Goal: Task Accomplishment & Management: Manage account settings

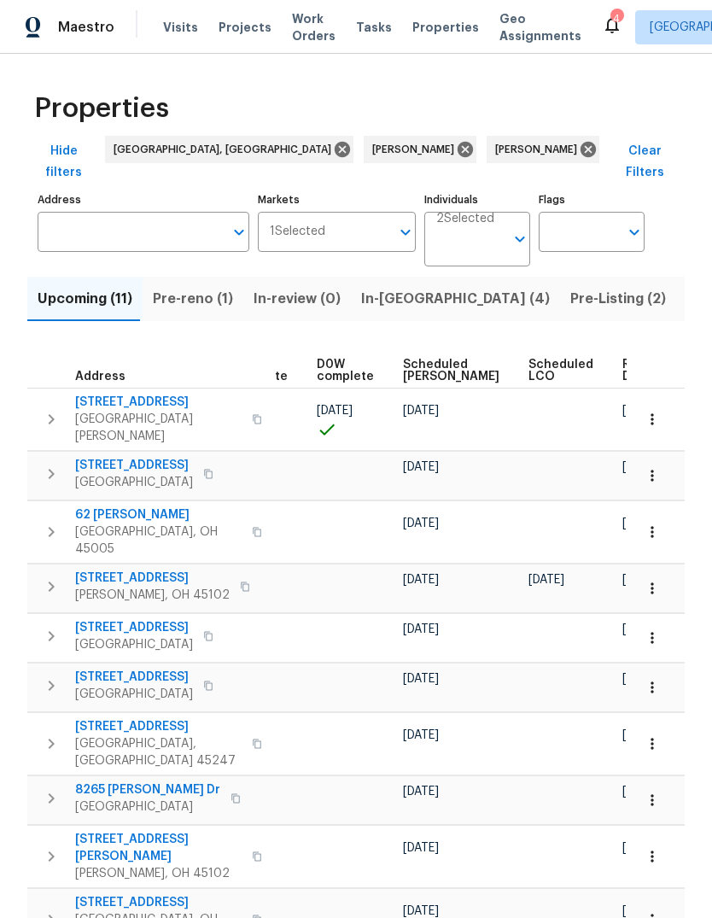
scroll to position [0, 428]
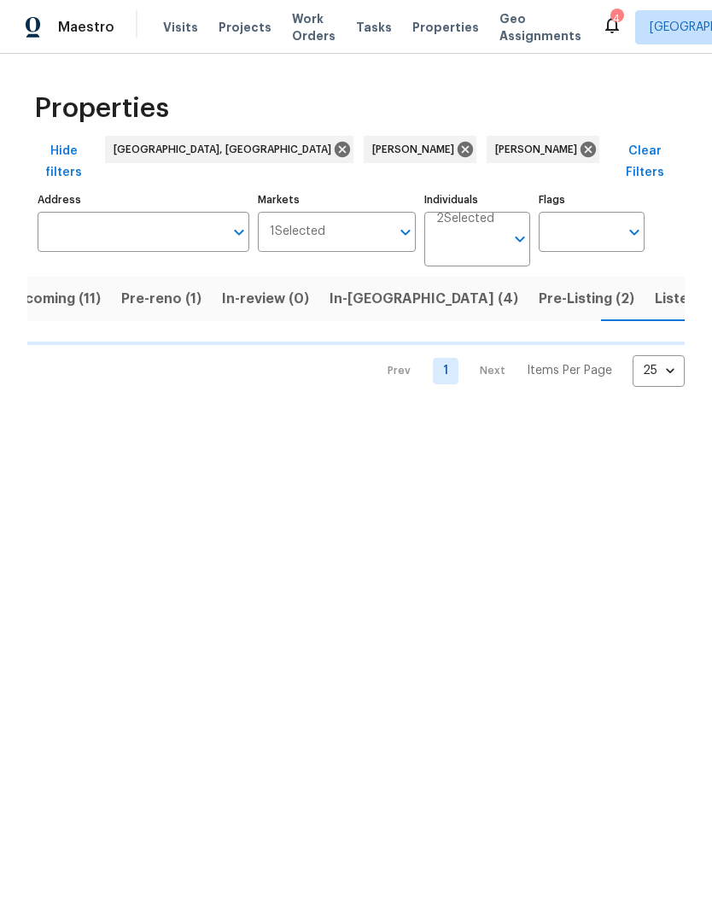
scroll to position [0, 32]
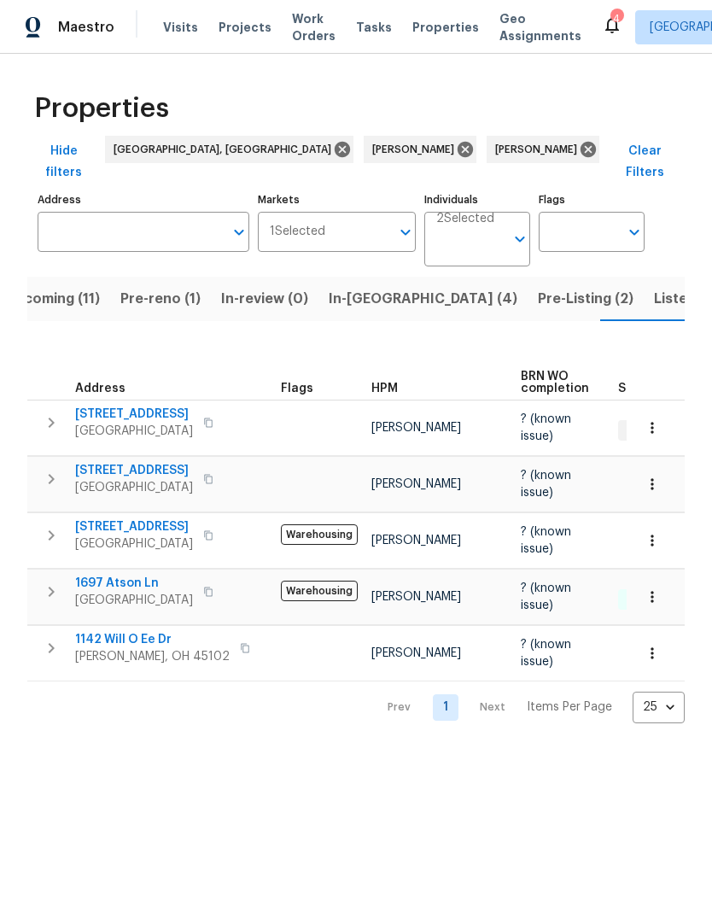
click at [110, 575] on span "1697 Atson Ln" at bounding box center [134, 583] width 118 height 17
click at [113, 694] on div "Prev 1 Next Items Per Page 25 25 ​" at bounding box center [356, 703] width 658 height 42
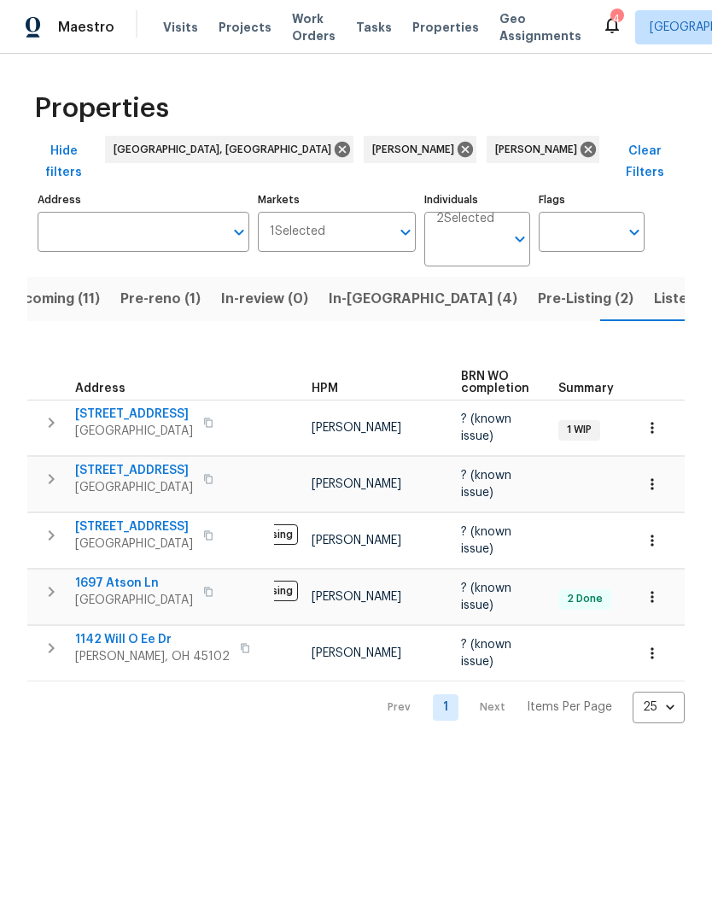
scroll to position [0, 64]
click at [75, 406] on span "2225 Hawthorne St" at bounding box center [134, 414] width 118 height 17
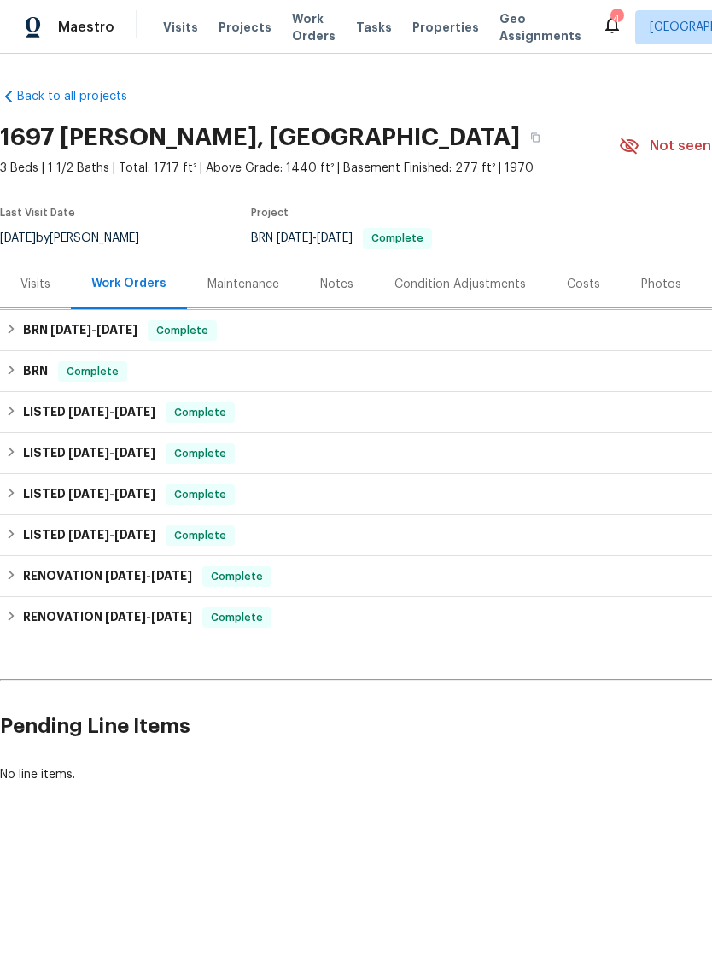
click at [36, 329] on h6 "BRN 7/24/25 - 9/8/25" at bounding box center [80, 330] width 114 height 21
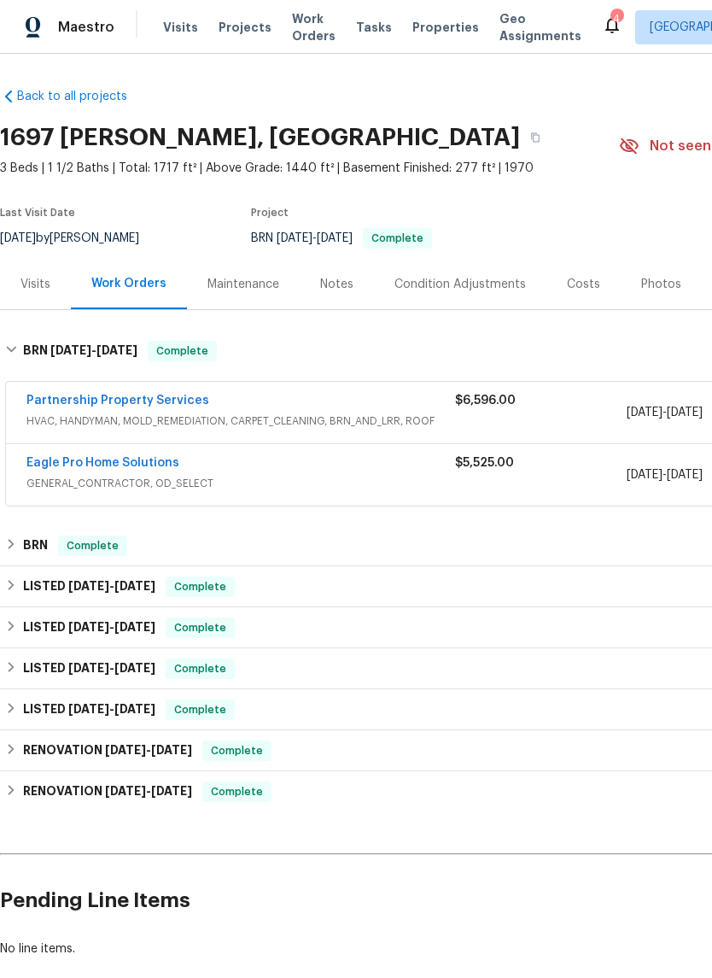
click at [53, 404] on link "Partnership Property Services" at bounding box center [117, 401] width 183 height 12
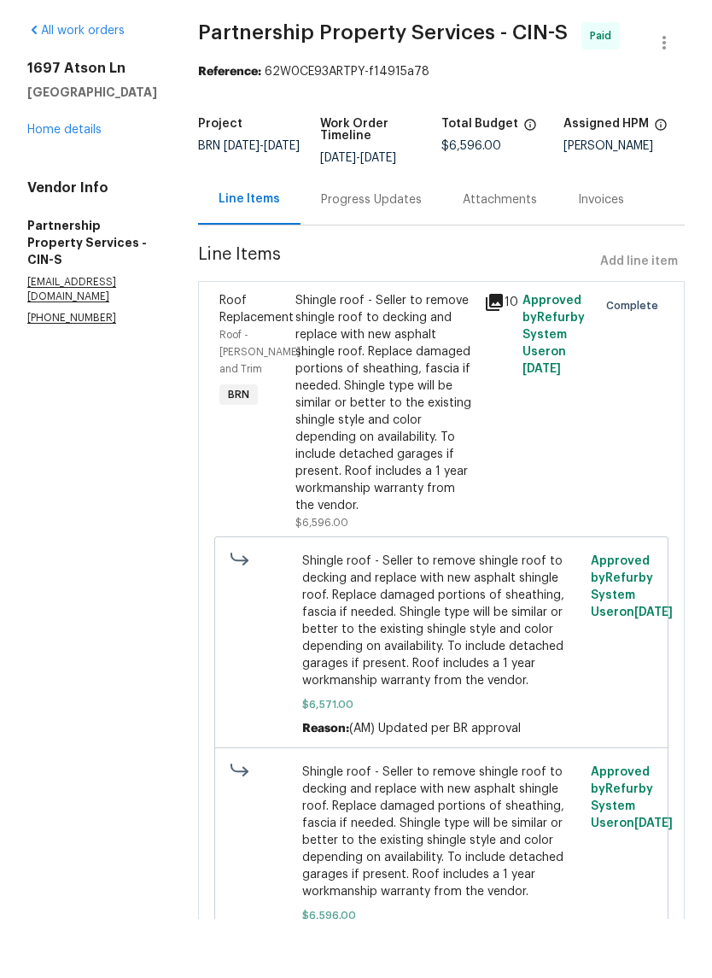
click at [505, 351] on icon at bounding box center [494, 361] width 21 height 21
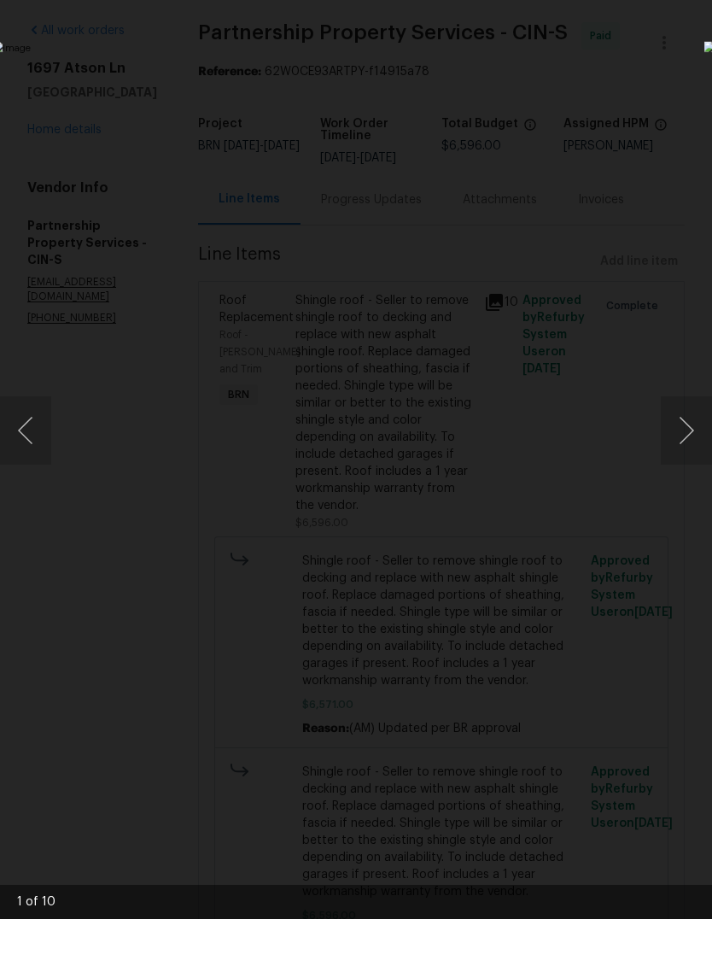
click at [688, 455] on button "Next image" at bounding box center [686, 489] width 51 height 68
click at [684, 455] on button "Next image" at bounding box center [686, 489] width 51 height 68
click at [692, 455] on button "Next image" at bounding box center [686, 489] width 51 height 68
click at [683, 455] on button "Next image" at bounding box center [686, 489] width 51 height 68
click at [32, 455] on button "Previous image" at bounding box center [25, 489] width 51 height 68
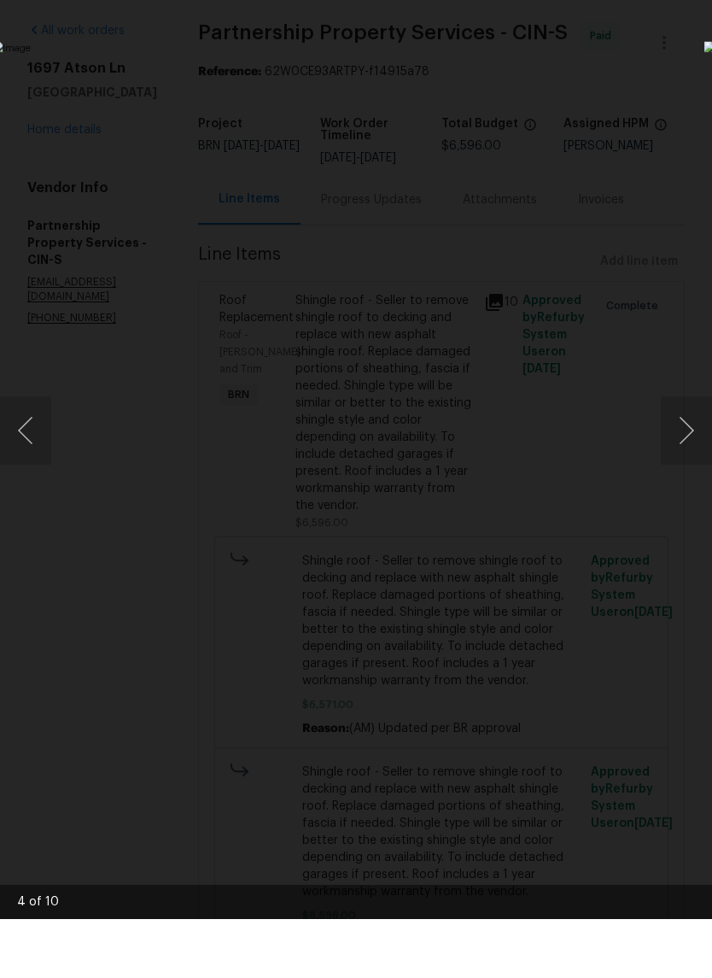
click at [680, 455] on button "Next image" at bounding box center [686, 489] width 51 height 68
click at [688, 455] on button "Next image" at bounding box center [686, 489] width 51 height 68
click at [689, 455] on button "Next image" at bounding box center [686, 489] width 51 height 68
click at [692, 455] on button "Next image" at bounding box center [686, 489] width 51 height 68
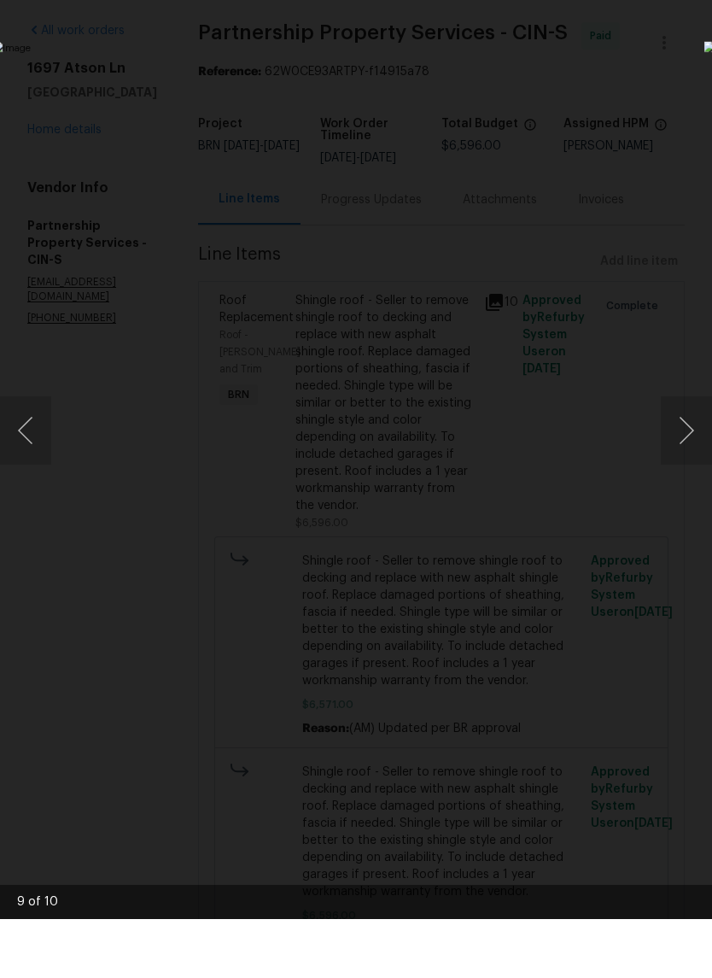
click at [689, 455] on button "Next image" at bounding box center [686, 489] width 51 height 68
click at [692, 455] on button "Next image" at bounding box center [686, 489] width 51 height 68
click at [696, 455] on button "Next image" at bounding box center [686, 489] width 51 height 68
click at [689, 455] on button "Next image" at bounding box center [686, 489] width 51 height 68
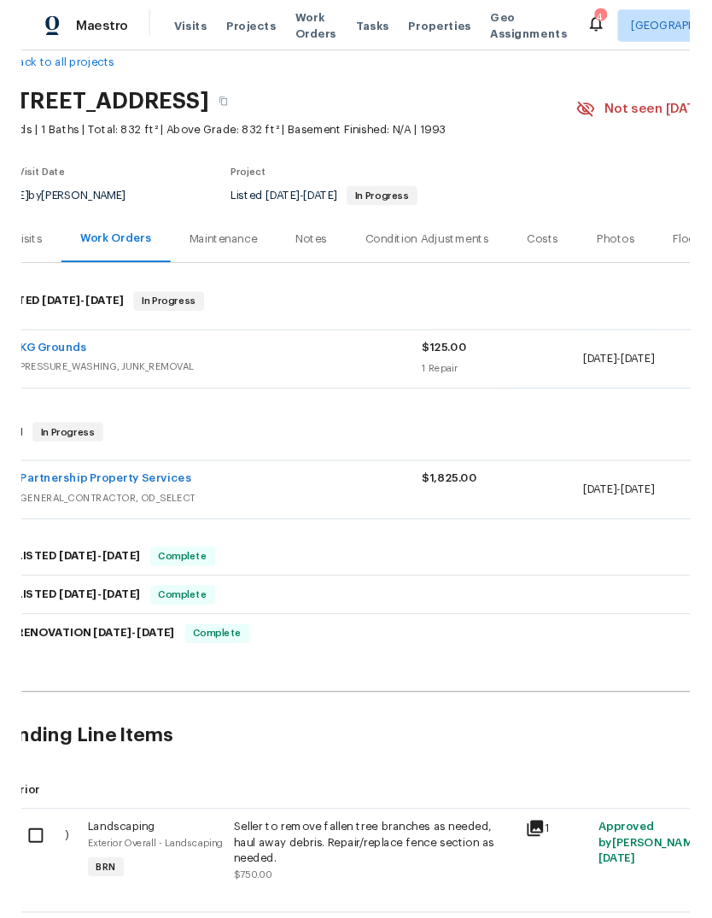
scroll to position [20, 9]
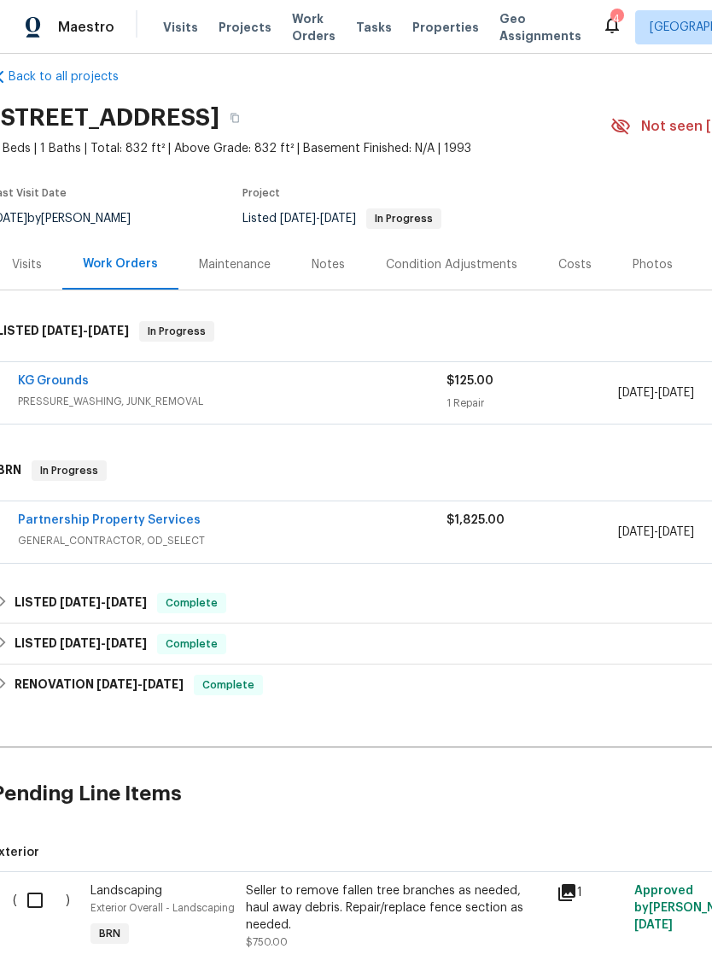
click at [42, 385] on link "KG Grounds" at bounding box center [53, 381] width 71 height 12
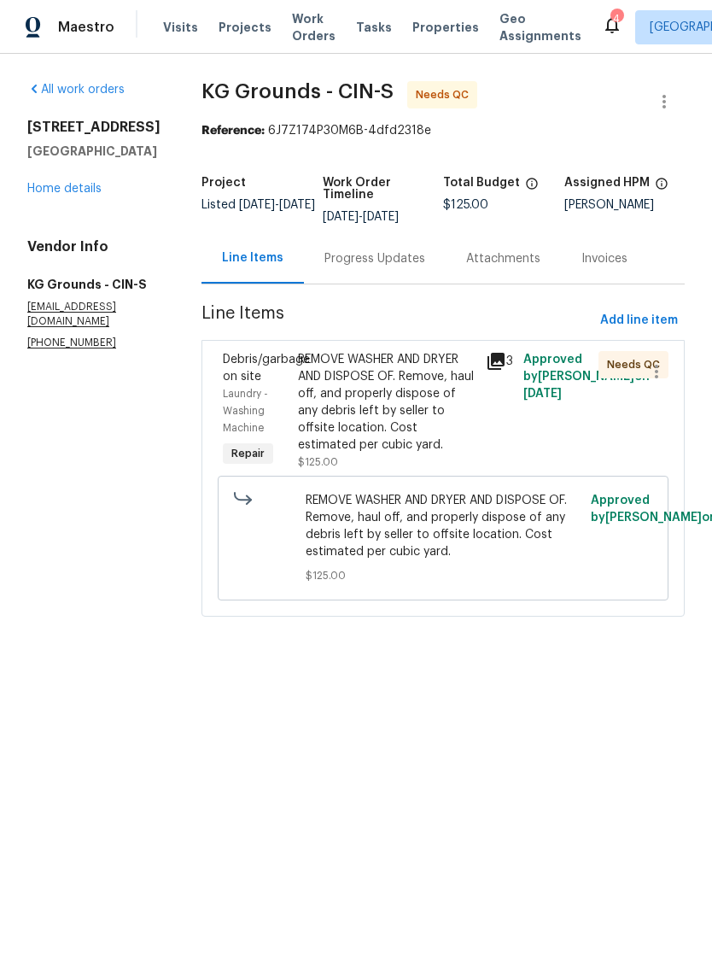
click at [342, 415] on div "REMOVE WASHER AND DRYER AND DISPOSE OF. Remove, haul off, and properly dispose …" at bounding box center [387, 402] width 178 height 103
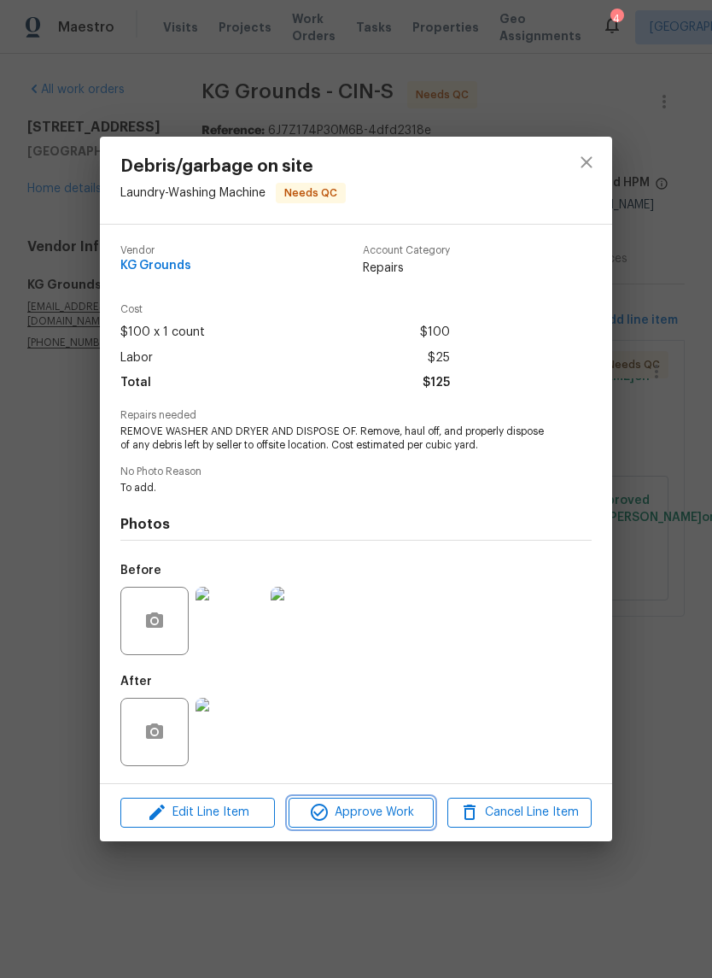
click at [387, 823] on span "Approve Work" at bounding box center [361, 812] width 134 height 21
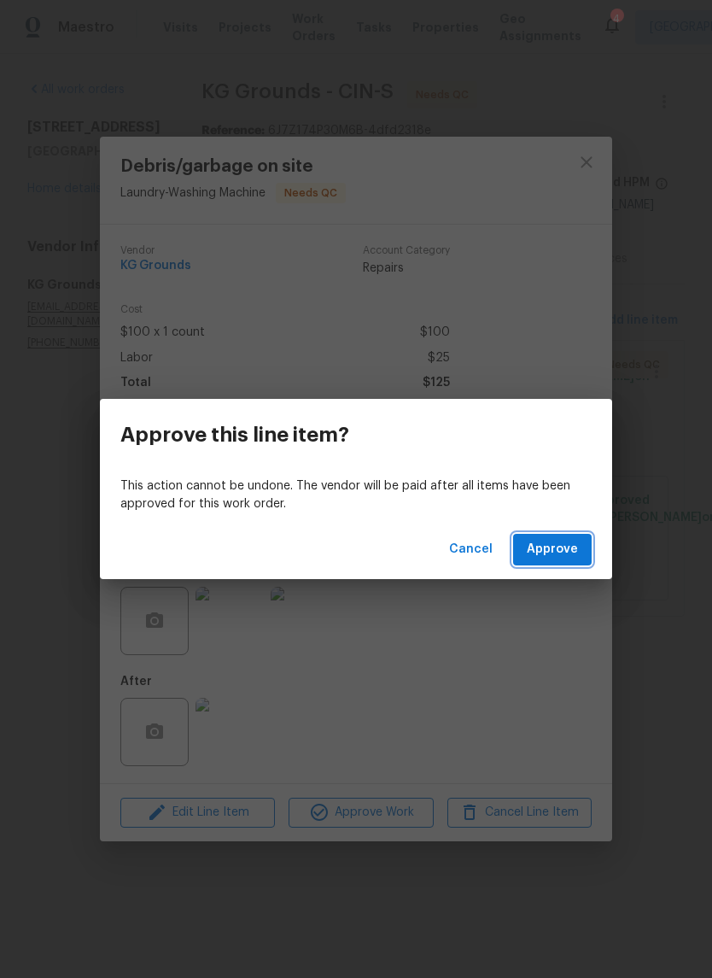
click at [581, 550] on button "Approve" at bounding box center [552, 550] width 79 height 32
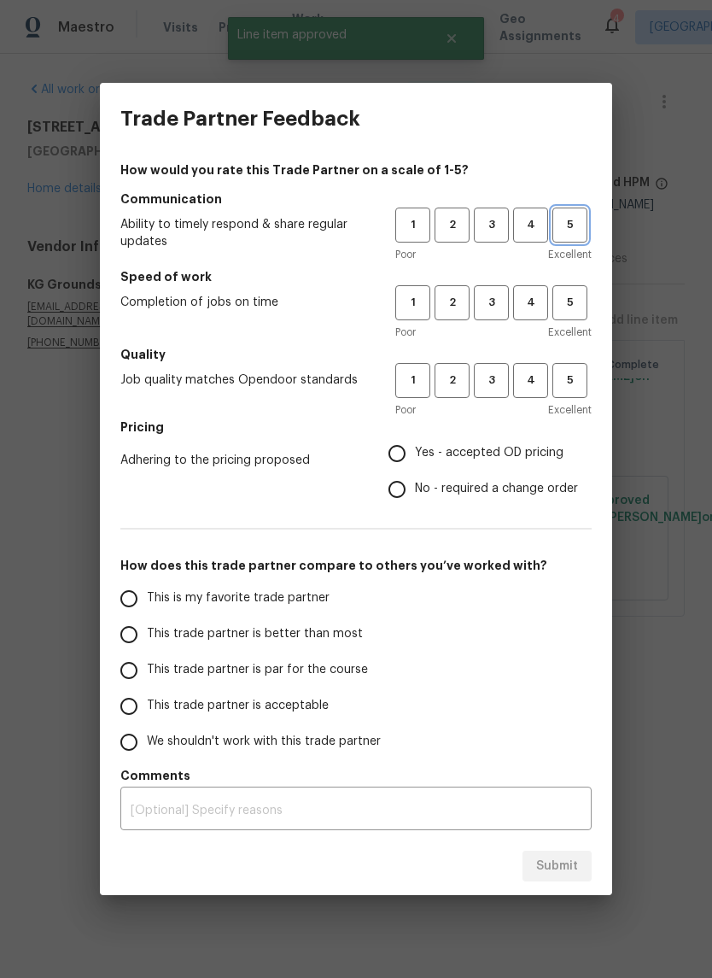
click at [578, 235] on button "5" at bounding box center [570, 225] width 35 height 35
click at [575, 296] on span "5" at bounding box center [570, 303] width 32 height 20
click at [574, 382] on span "5" at bounding box center [570, 381] width 32 height 20
click at [409, 463] on input "Yes - accepted OD pricing" at bounding box center [397, 454] width 36 height 36
radio input "true"
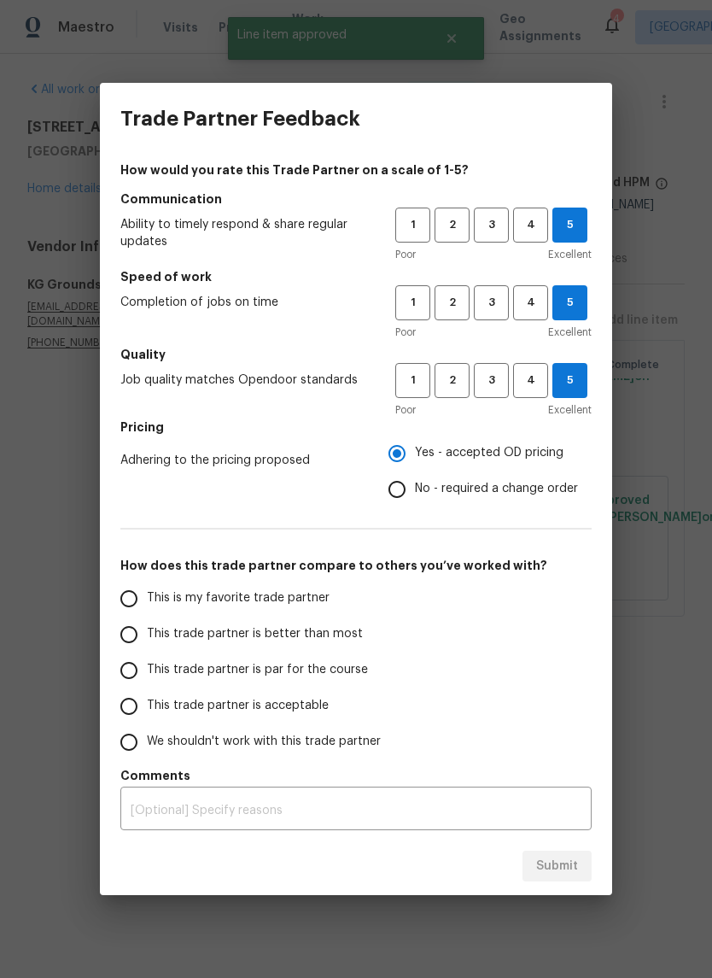
click at [119, 594] on input "This is my favorite trade partner" at bounding box center [129, 599] width 36 height 36
click at [154, 814] on textarea at bounding box center [356, 811] width 451 height 12
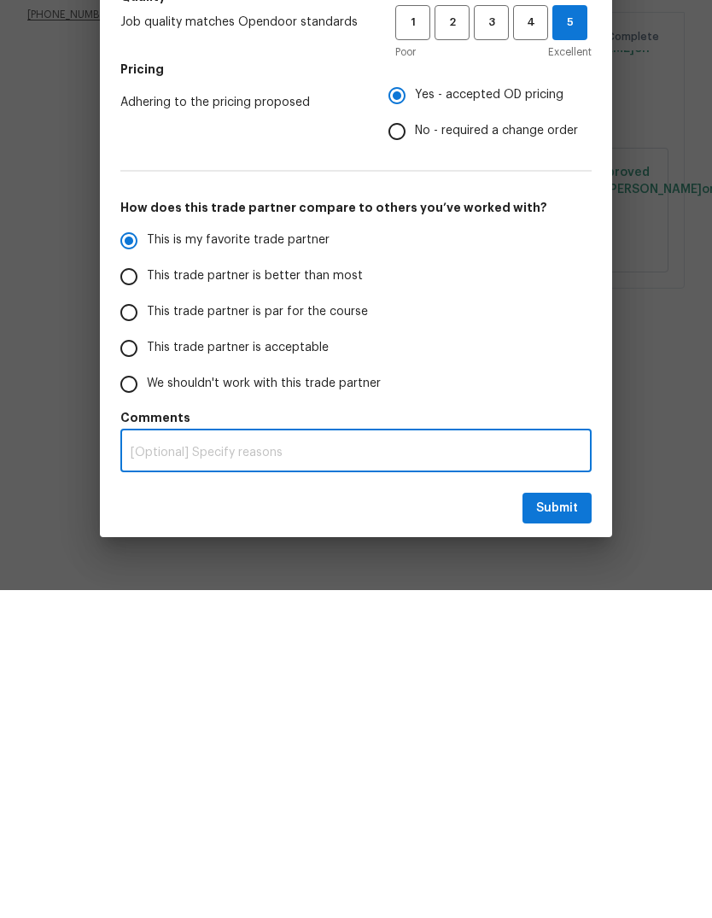
radio input "true"
type textarea "S"
radio input "false"
type textarea "Sa"
radio input "false"
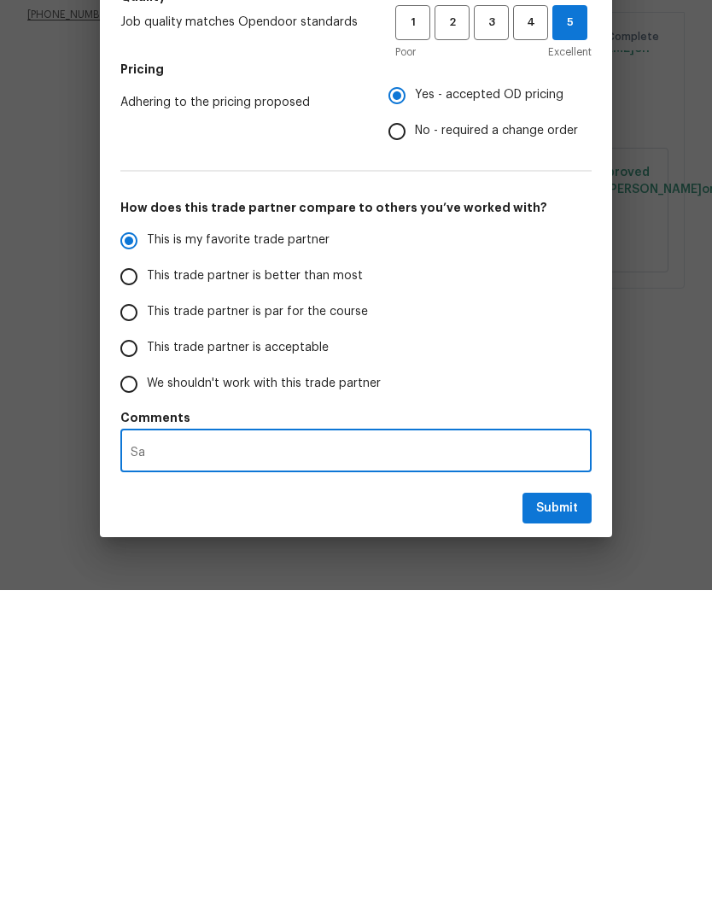
type textarea "Sam"
radio input "false"
type textarea "Same"
radio input "false"
type textarea "Same"
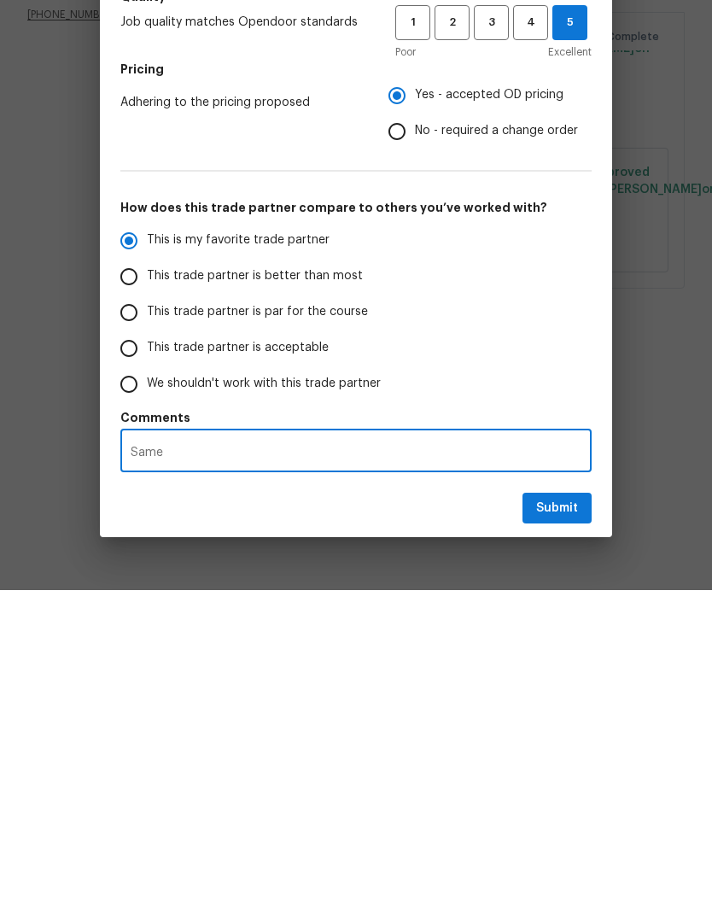
radio input "false"
type textarea "Same d"
radio input "false"
type textarea "Same da"
radio input "false"
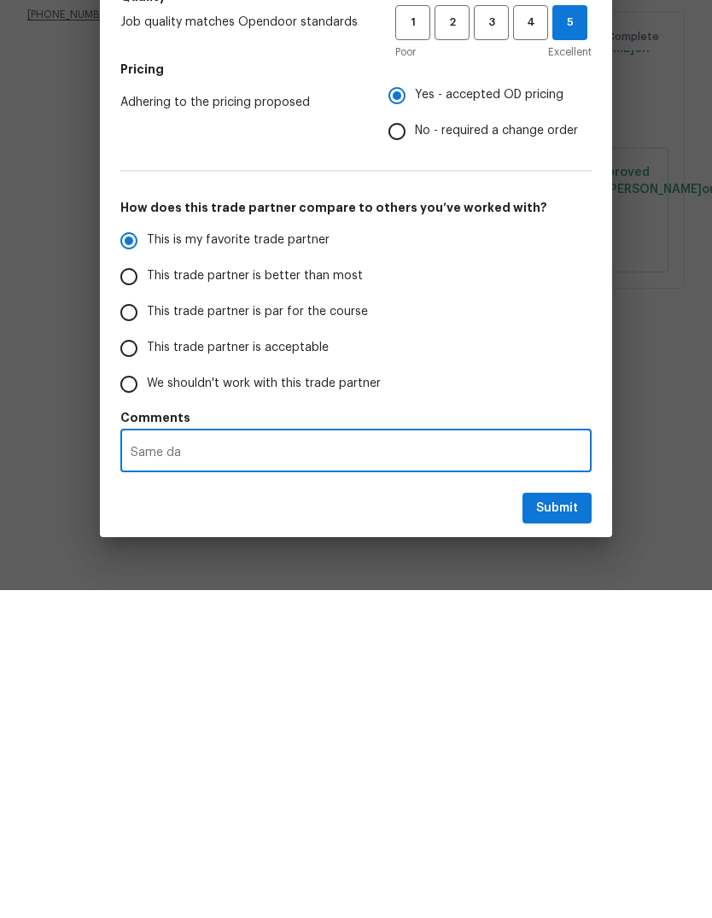
type textarea "Same day"
radio input "false"
type textarea "Same day"
radio input "false"
type textarea "Same day s"
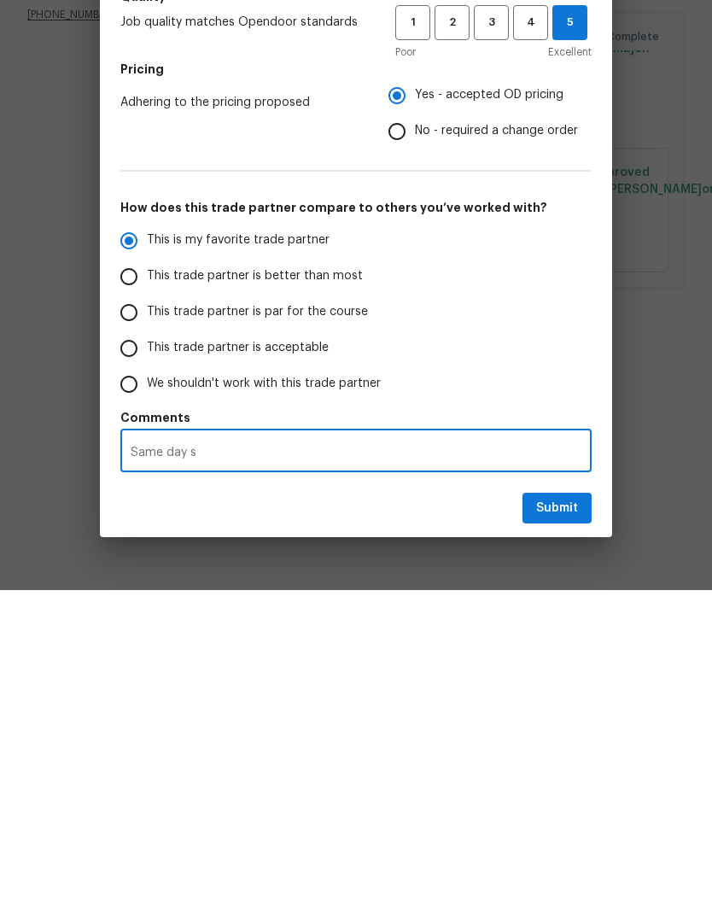
radio input "false"
type textarea "Same day se"
radio input "false"
type textarea "Same day ser"
radio input "false"
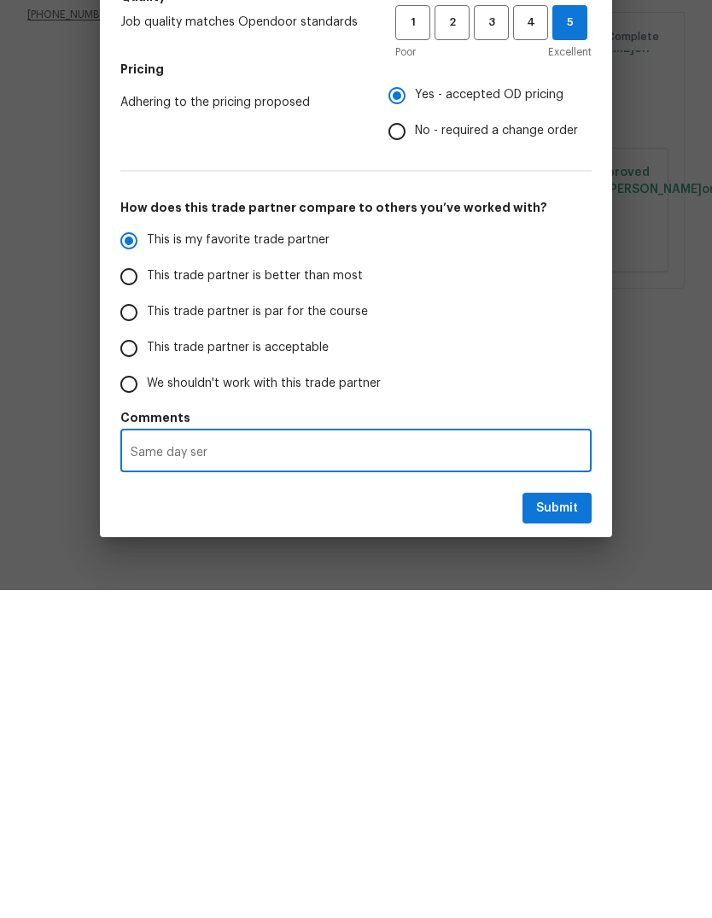
type textarea "Same day serv"
radio input "false"
type textarea "Same day servi"
radio input "false"
type textarea "Same day servic"
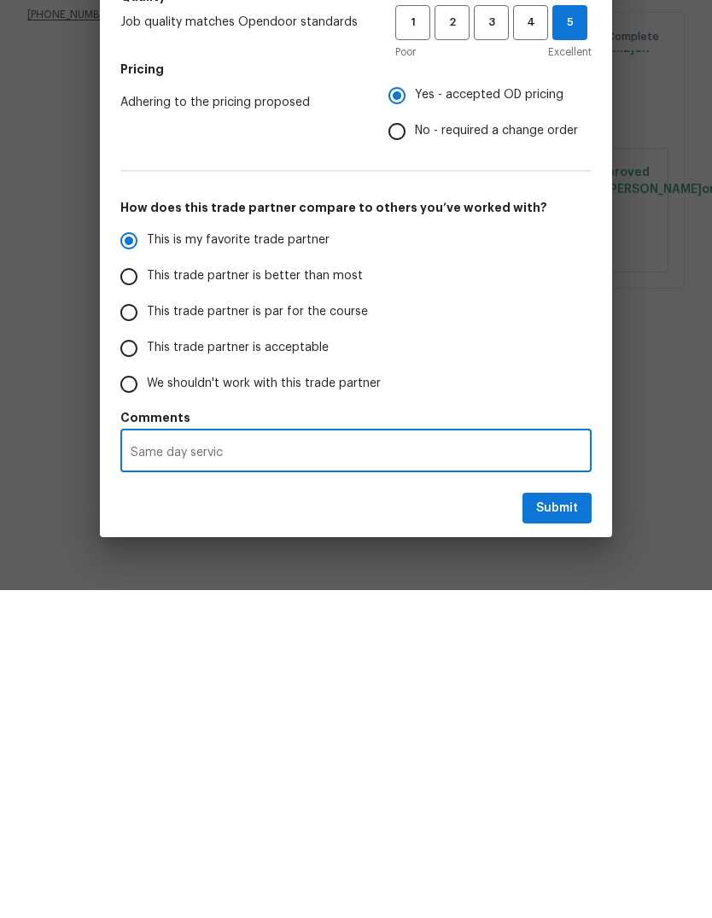
radio input "false"
type textarea "Same day service"
radio input "false"
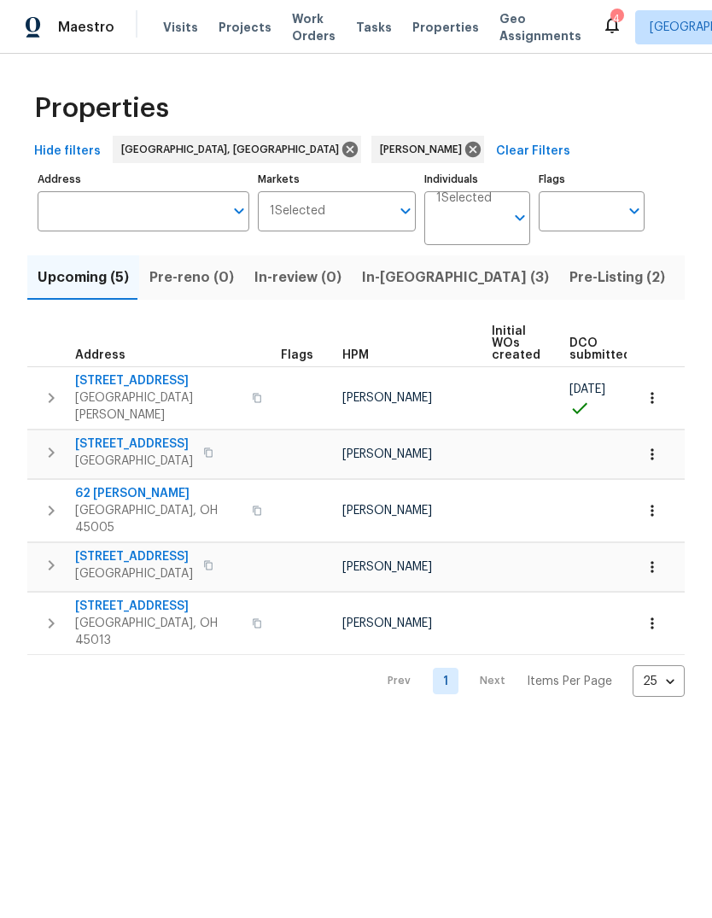
click at [138, 724] on html "Maestro Visits Projects Work Orders Tasks Properties Geo Assignments 4 [GEOGRAP…" at bounding box center [356, 362] width 712 height 724
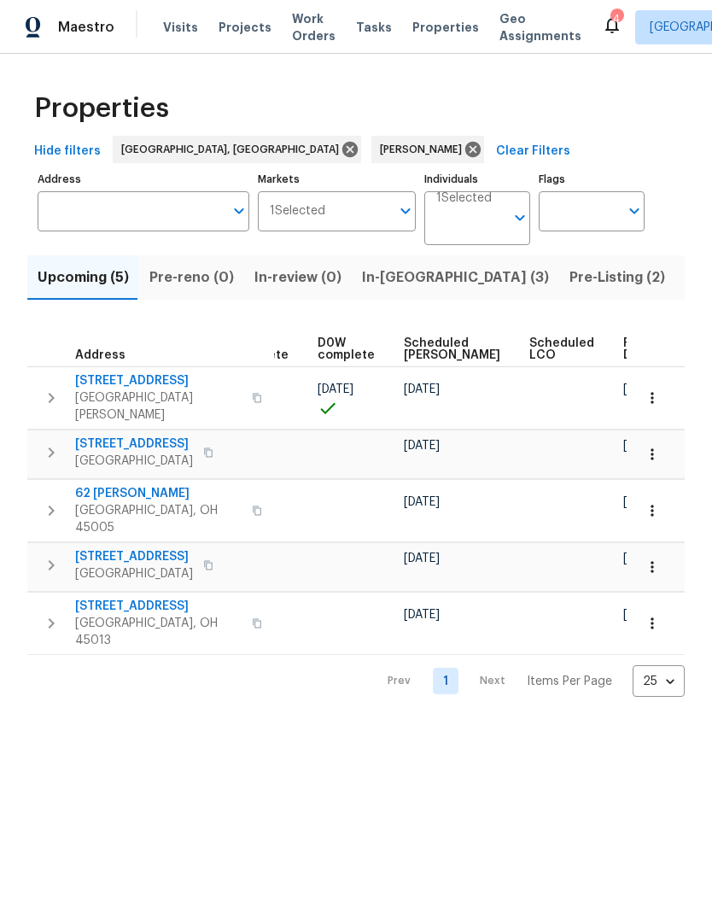
scroll to position [0, 428]
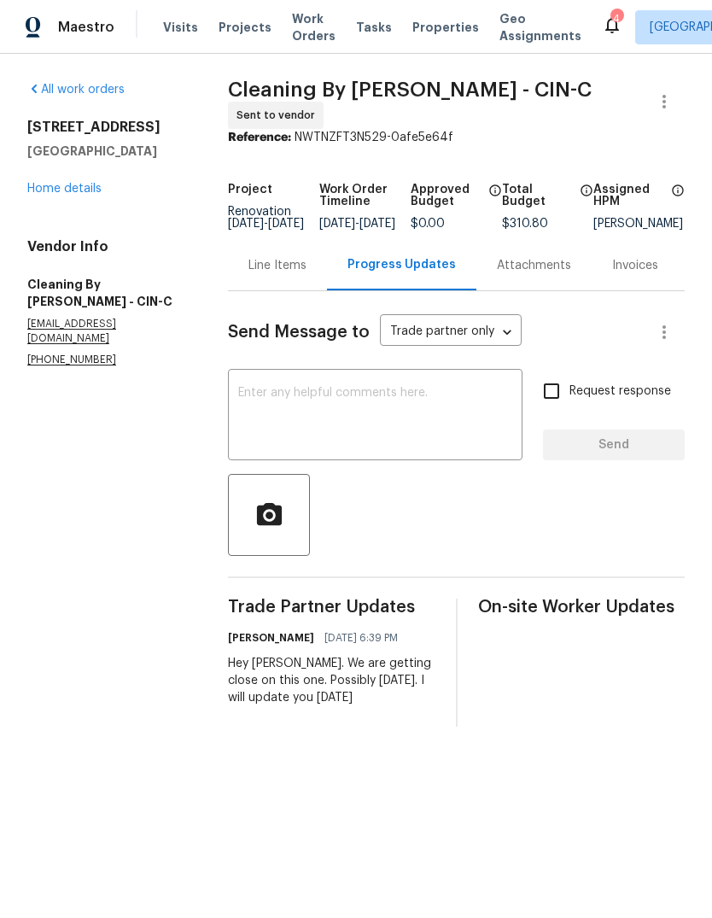
click at [56, 183] on link "Home details" at bounding box center [64, 189] width 74 height 12
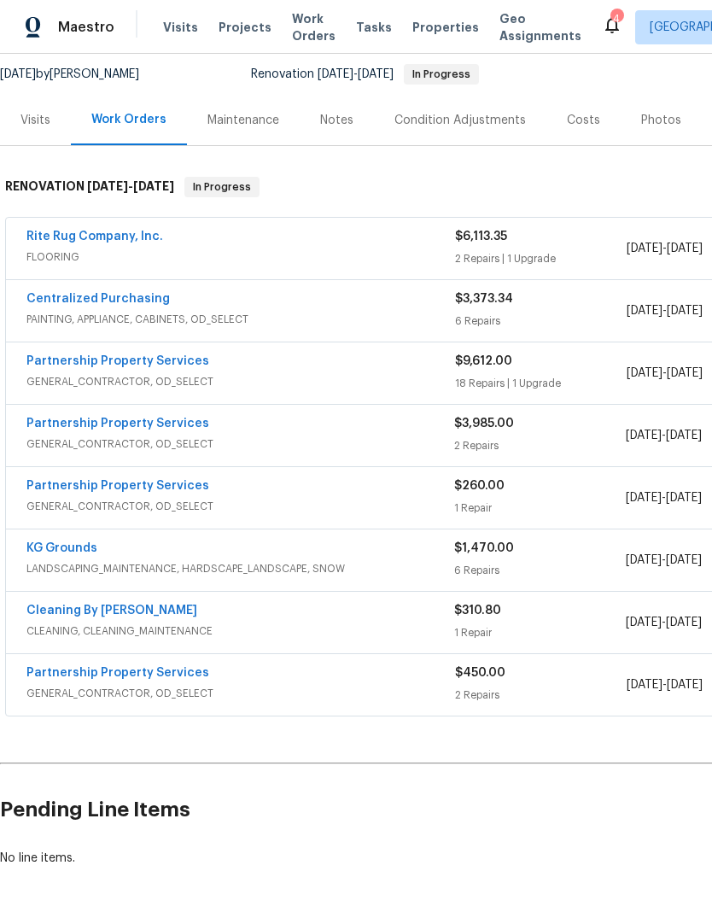
scroll to position [164, 0]
click at [60, 239] on link "Rite Rug Company, Inc." at bounding box center [94, 237] width 137 height 12
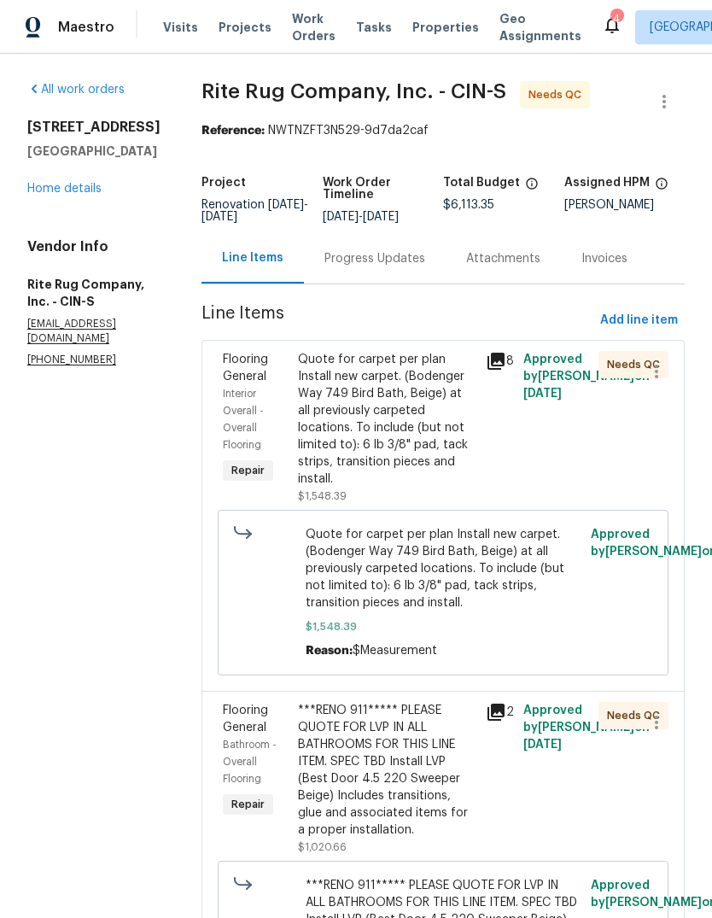
click at [326, 418] on div "Quote for carpet per plan Install new carpet. (Bodenger Way 749 Bird Bath, Beig…" at bounding box center [387, 419] width 178 height 137
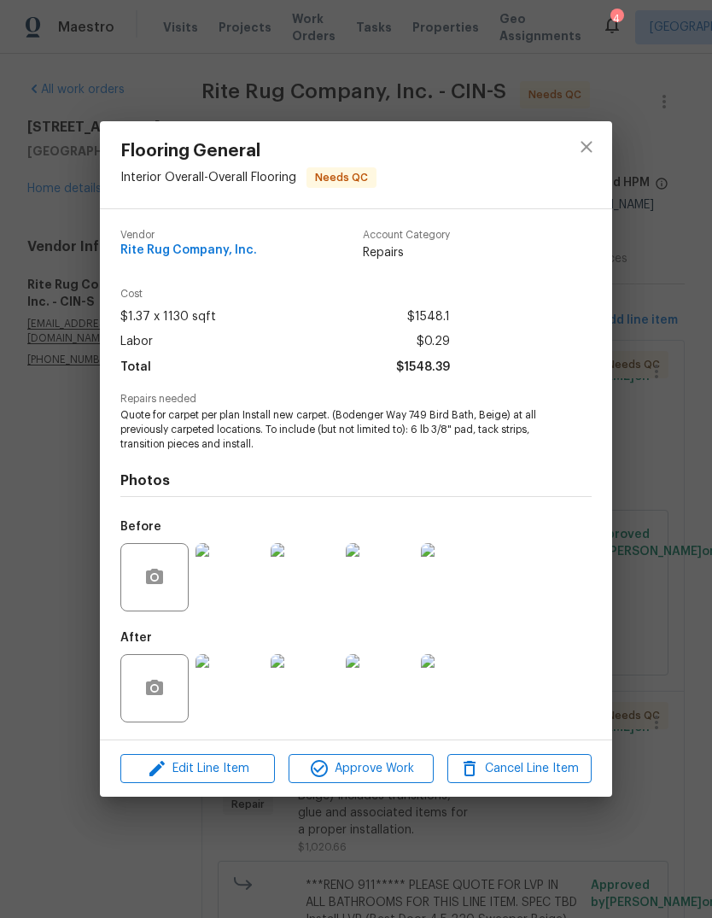
click at [219, 709] on img at bounding box center [230, 688] width 68 height 68
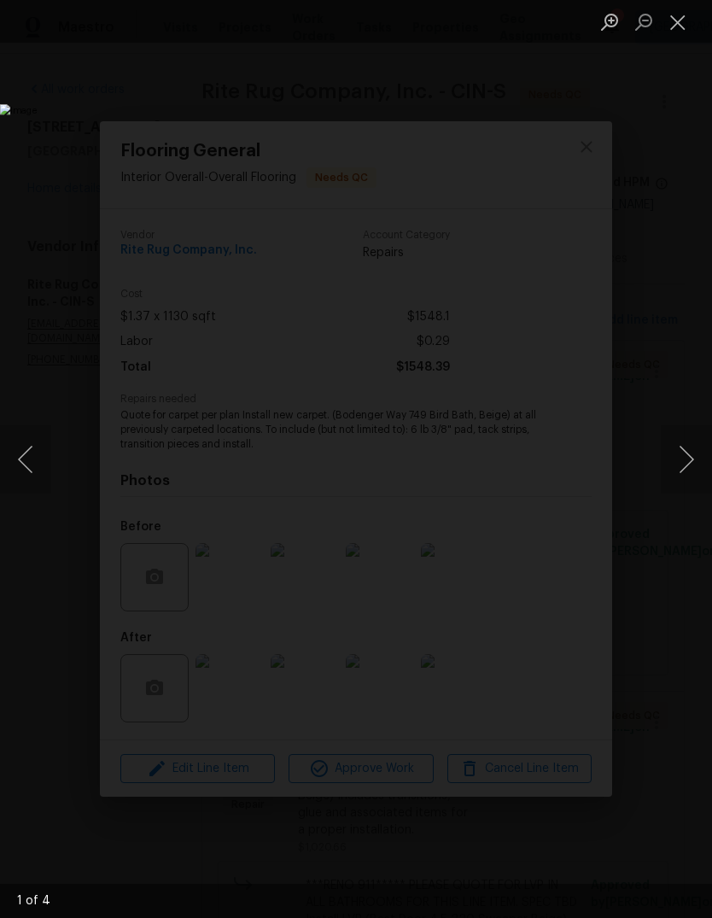
click at [686, 466] on button "Next image" at bounding box center [686, 459] width 51 height 68
click at [690, 465] on button "Next image" at bounding box center [686, 459] width 51 height 68
click at [677, 466] on button "Next image" at bounding box center [686, 459] width 51 height 68
click at [680, 465] on button "Next image" at bounding box center [686, 459] width 51 height 68
click at [681, 457] on button "Next image" at bounding box center [686, 459] width 51 height 68
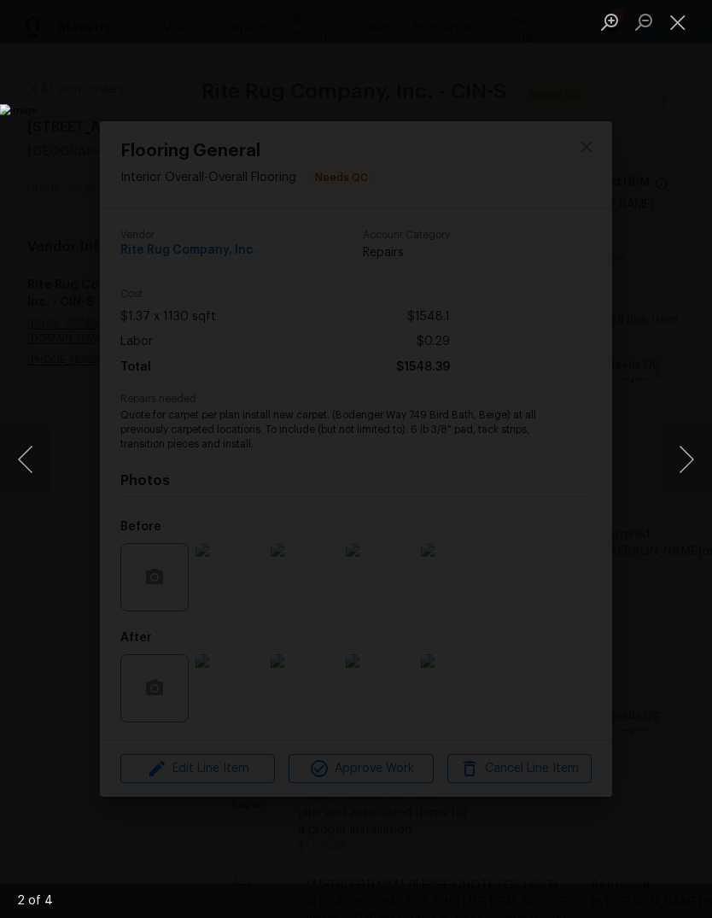
click at [675, 20] on button "Close lightbox" at bounding box center [678, 22] width 34 height 30
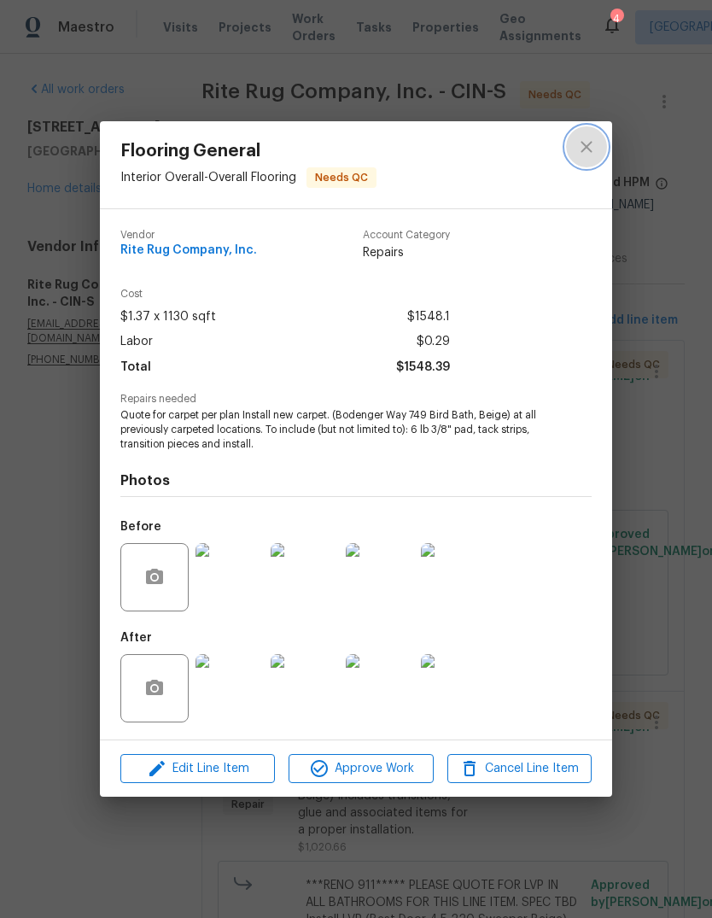
click at [581, 149] on icon "close" at bounding box center [587, 147] width 21 height 21
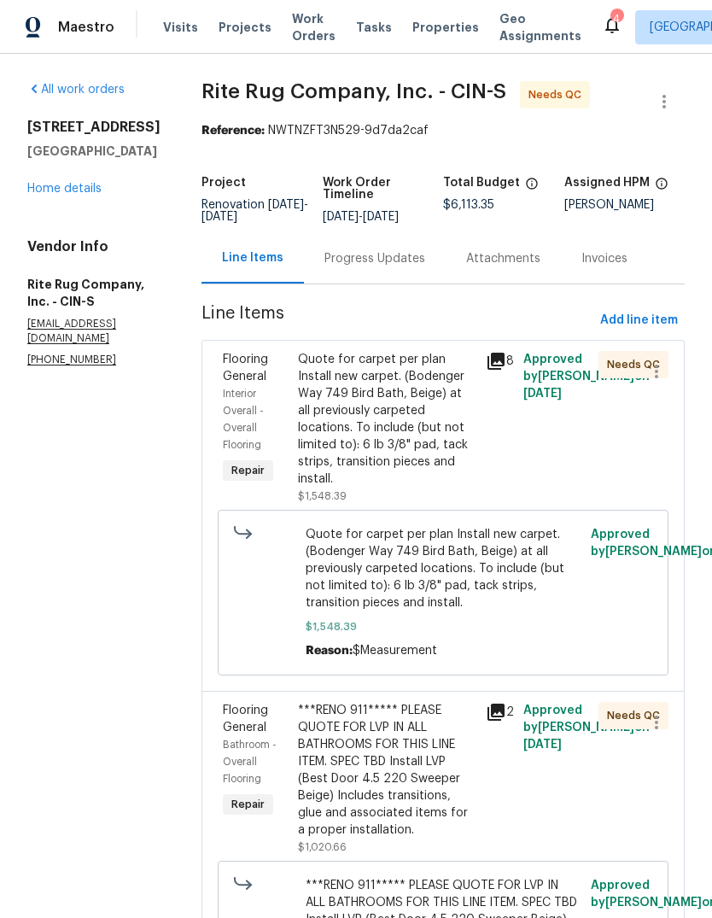
click at [335, 750] on div "***RENO 911***** PLEASE QUOTE FOR LVP IN ALL BATHROOMS FOR THIS LINE ITEM. SPEC…" at bounding box center [387, 770] width 178 height 137
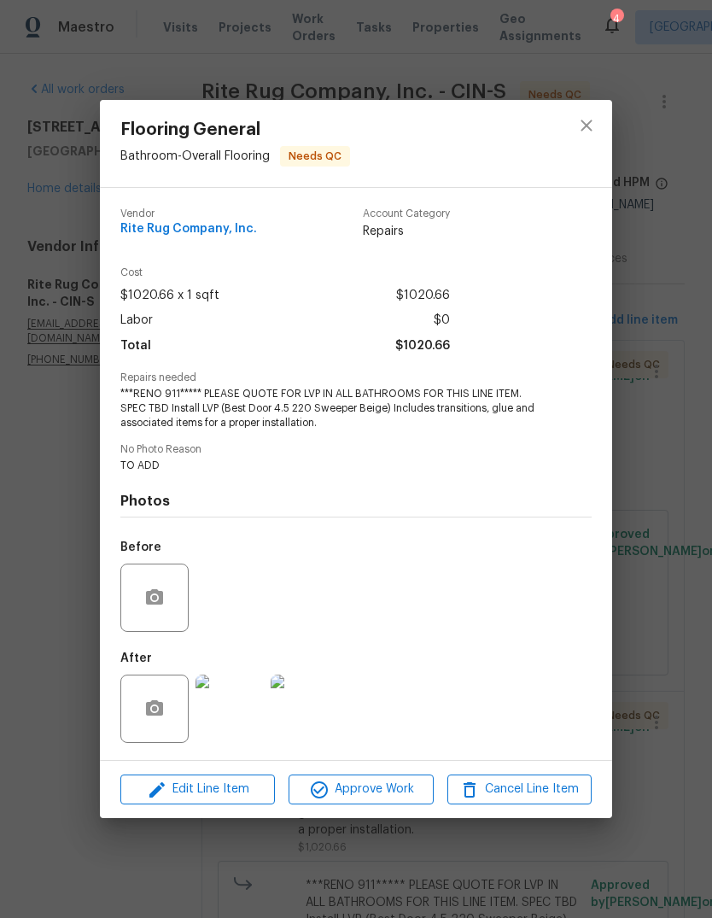
click at [230, 717] on img at bounding box center [230, 709] width 68 height 68
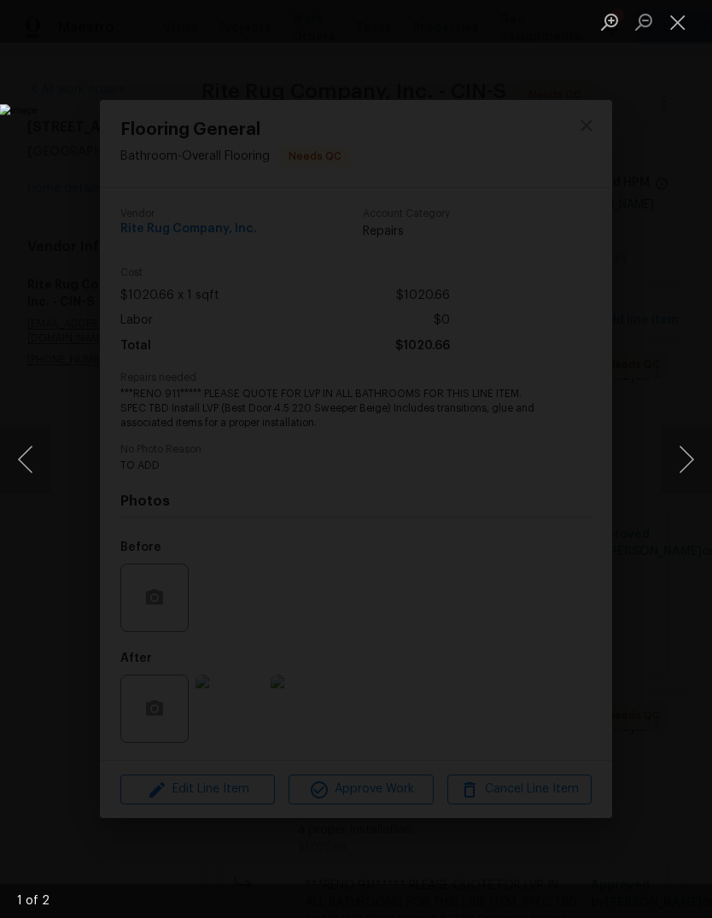
click at [691, 462] on button "Next image" at bounding box center [686, 459] width 51 height 68
click at [682, 464] on button "Next image" at bounding box center [686, 459] width 51 height 68
click at [671, 12] on button "Close lightbox" at bounding box center [678, 22] width 34 height 30
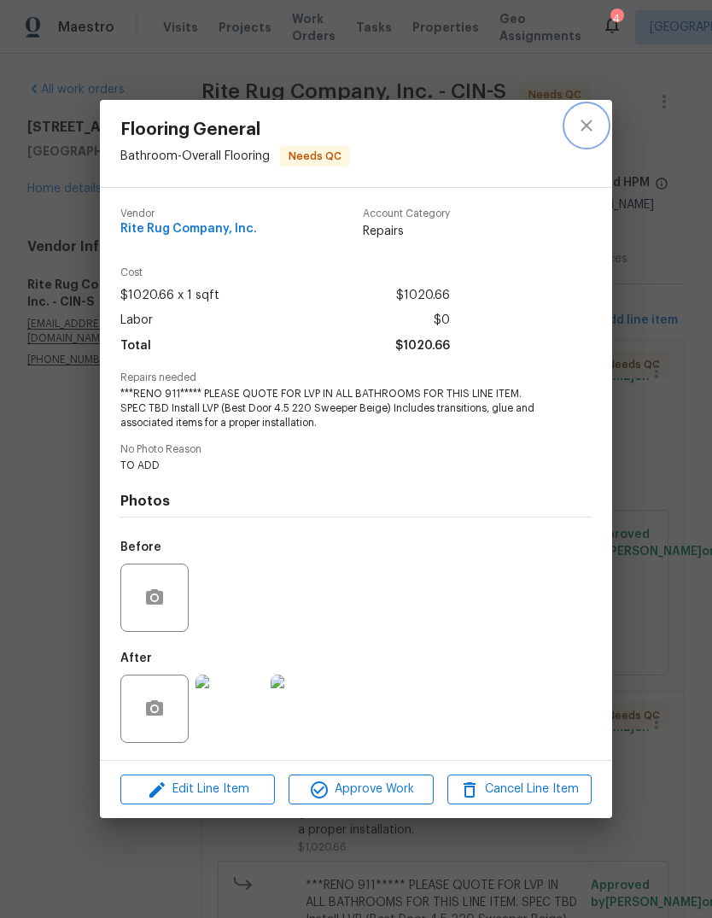
click at [578, 125] on icon "close" at bounding box center [587, 125] width 21 height 21
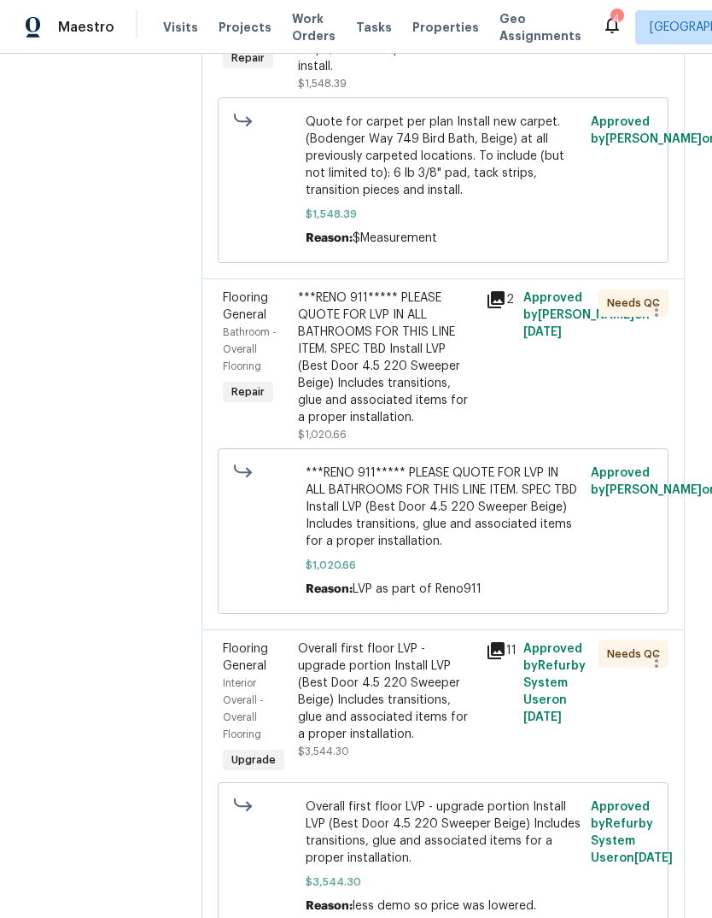
scroll to position [414, 0]
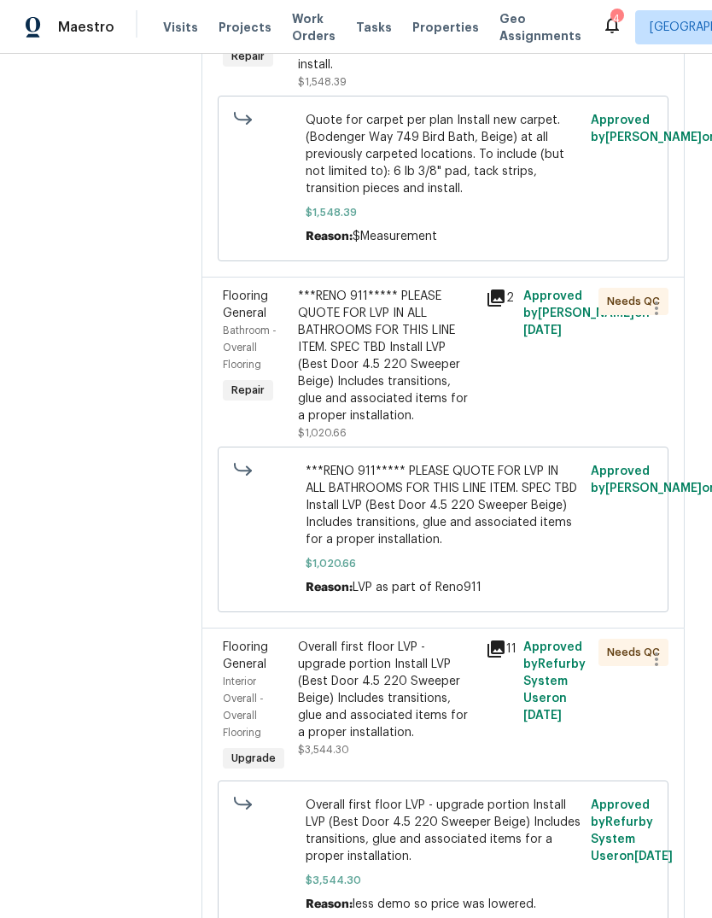
click at [327, 713] on div "Overall first floor LVP - upgrade portion Install LVP (Best Door 4.5 220 Sweepe…" at bounding box center [387, 690] width 178 height 103
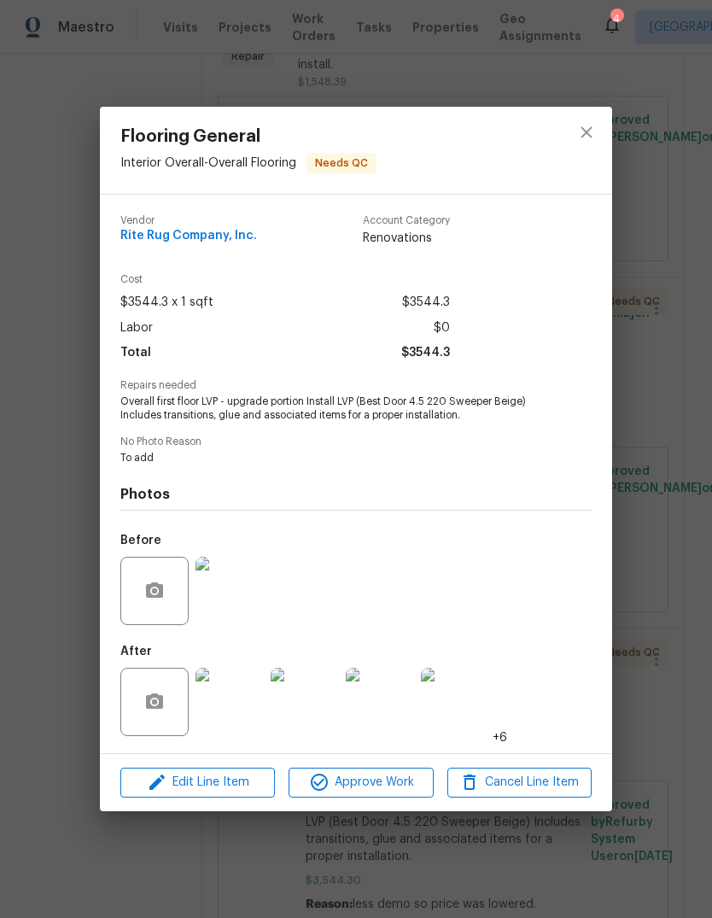
click at [220, 696] on img at bounding box center [230, 702] width 68 height 68
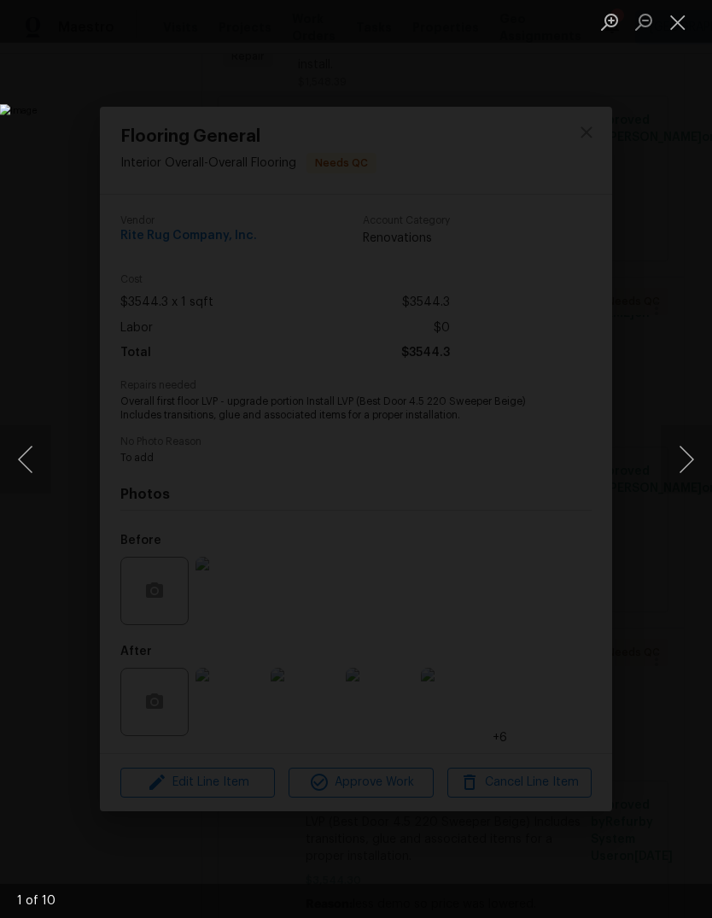
click at [679, 448] on button "Next image" at bounding box center [686, 459] width 51 height 68
click at [671, 464] on button "Next image" at bounding box center [686, 459] width 51 height 68
click at [688, 444] on button "Next image" at bounding box center [686, 459] width 51 height 68
click at [671, 456] on button "Next image" at bounding box center [686, 459] width 51 height 68
click at [681, 453] on button "Next image" at bounding box center [686, 459] width 51 height 68
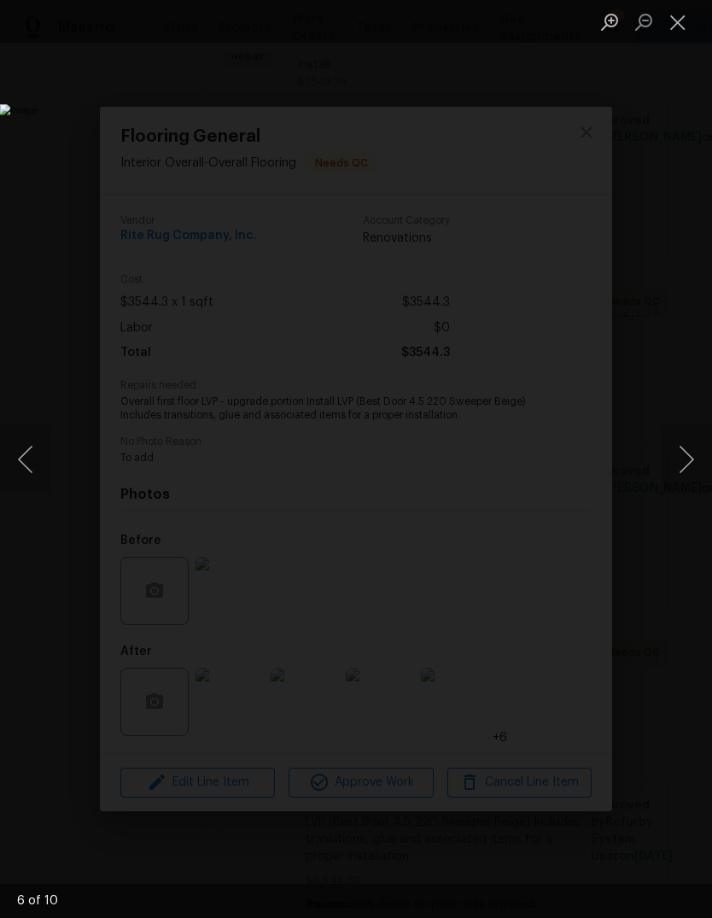
click at [674, 458] on button "Next image" at bounding box center [686, 459] width 51 height 68
click at [685, 453] on button "Next image" at bounding box center [686, 459] width 51 height 68
click at [677, 459] on button "Next image" at bounding box center [686, 459] width 51 height 68
click at [678, 26] on button "Close lightbox" at bounding box center [678, 22] width 34 height 30
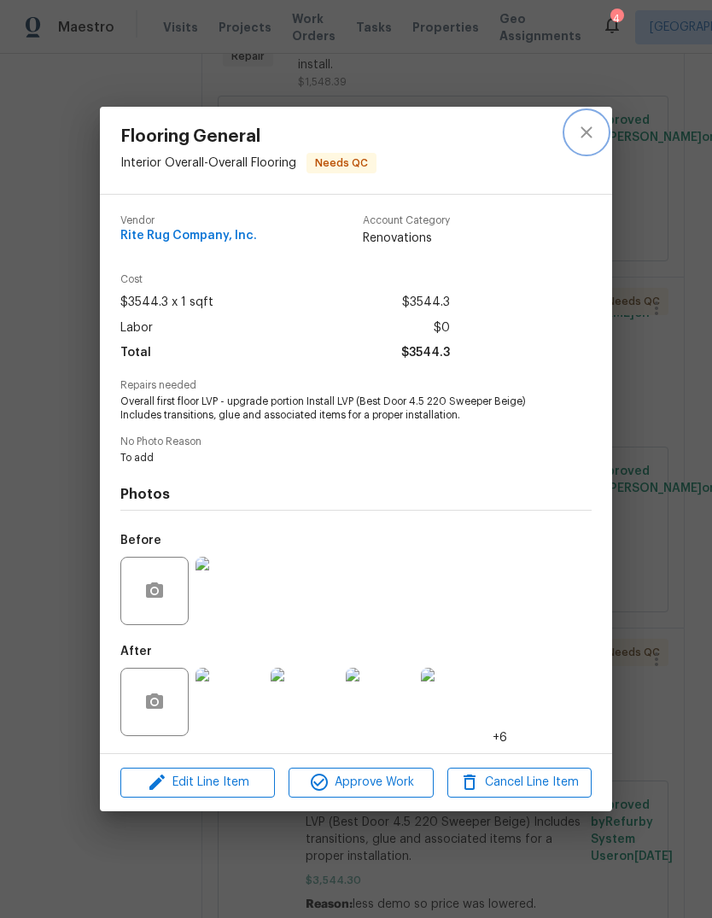
click at [583, 135] on icon "close" at bounding box center [586, 132] width 11 height 11
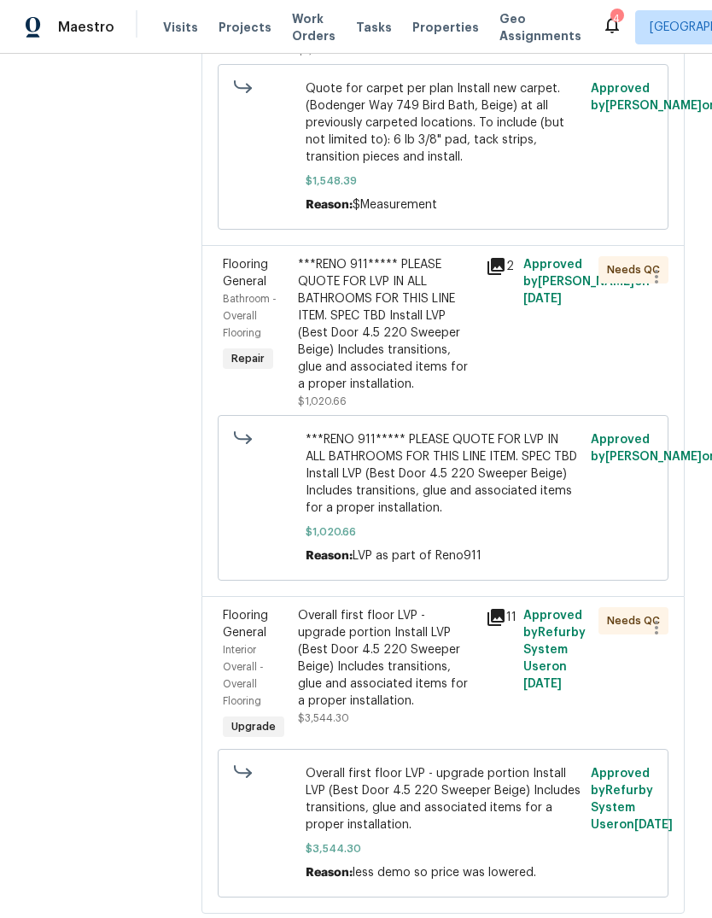
scroll to position [445, 0]
click at [79, 26] on span "Maestro" at bounding box center [86, 27] width 56 height 17
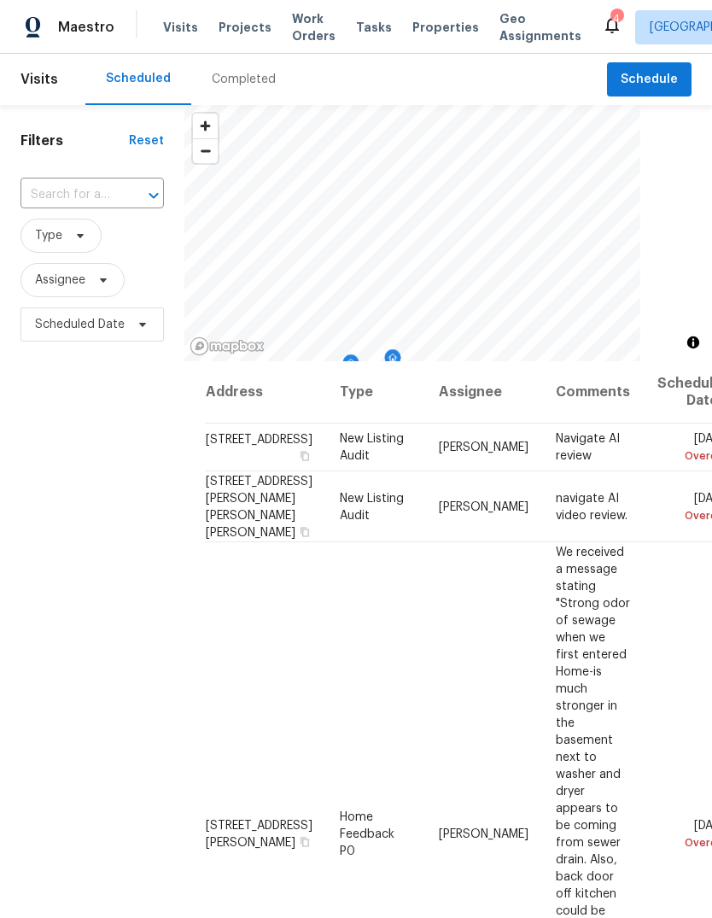
click at [602, 27] on icon at bounding box center [612, 25] width 21 height 21
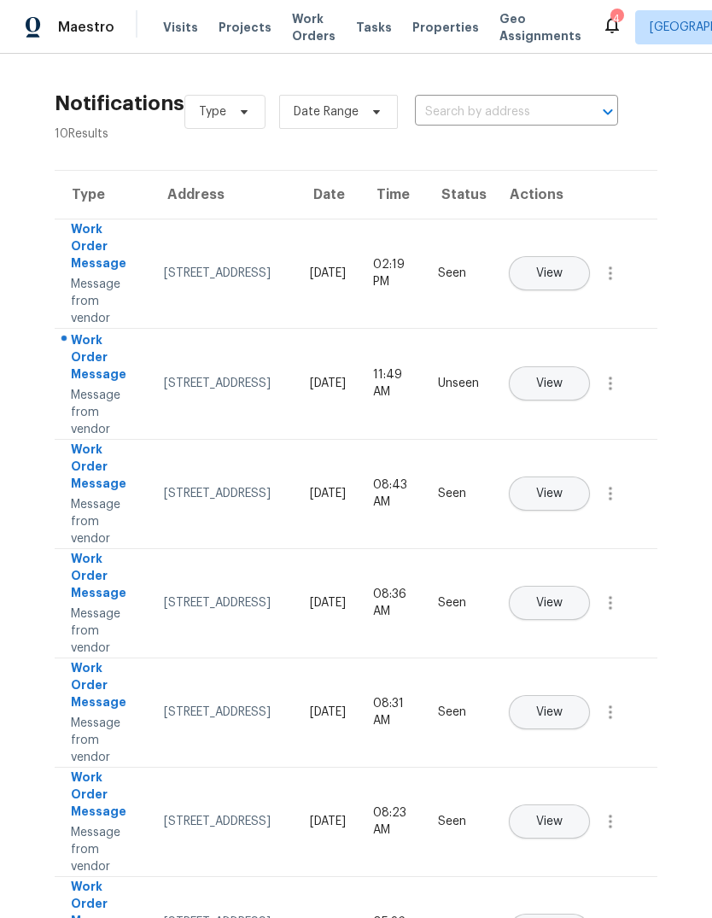
scroll to position [20, 0]
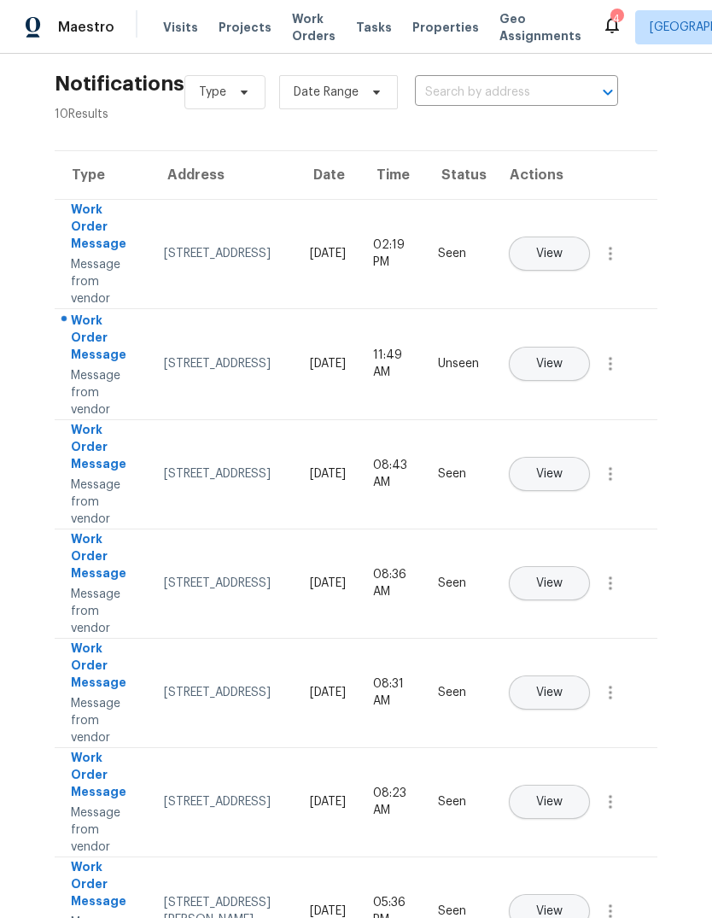
click at [563, 358] on span "View" at bounding box center [549, 364] width 26 height 13
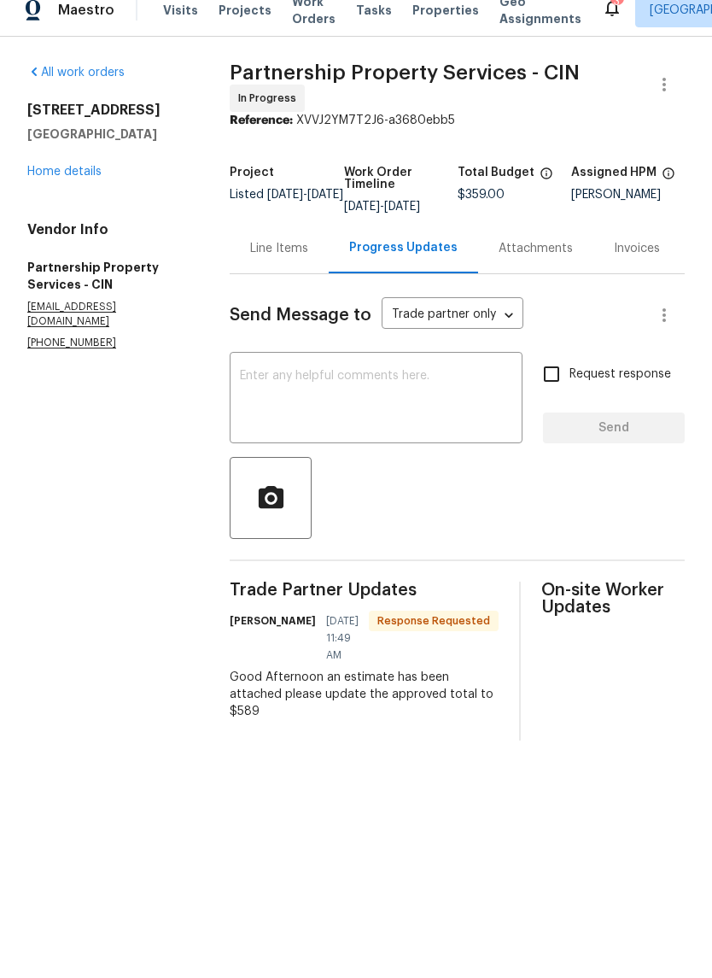
click at [308, 257] on div "Line Items" at bounding box center [279, 265] width 58 height 17
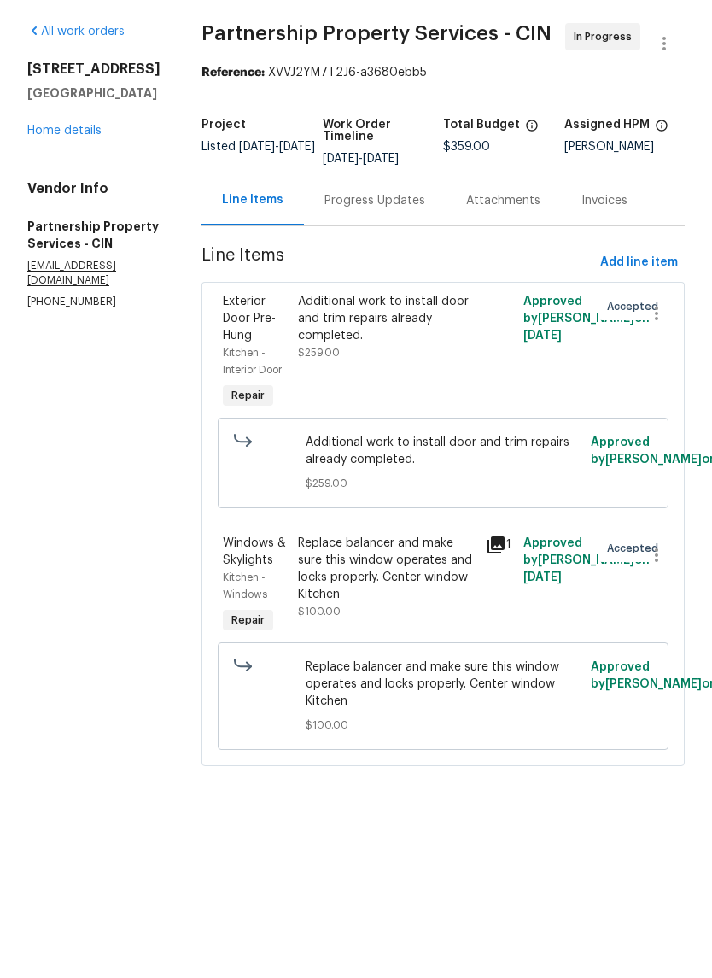
scroll to position [5, 0]
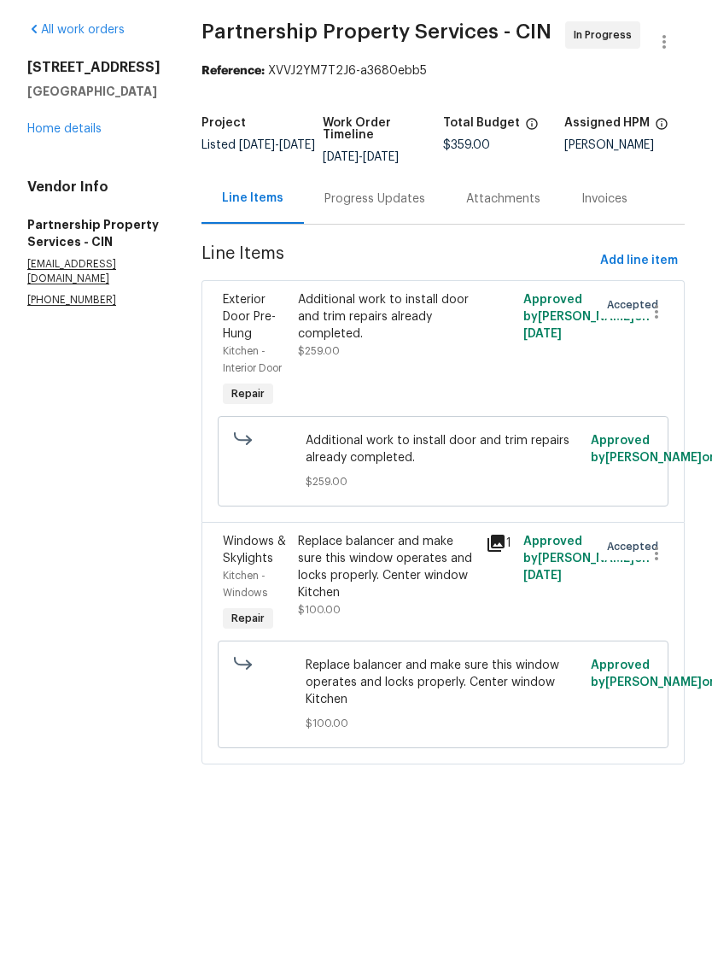
click at [371, 653] on div "Replace balancer and make sure this window operates and locks properly. Center …" at bounding box center [387, 627] width 178 height 68
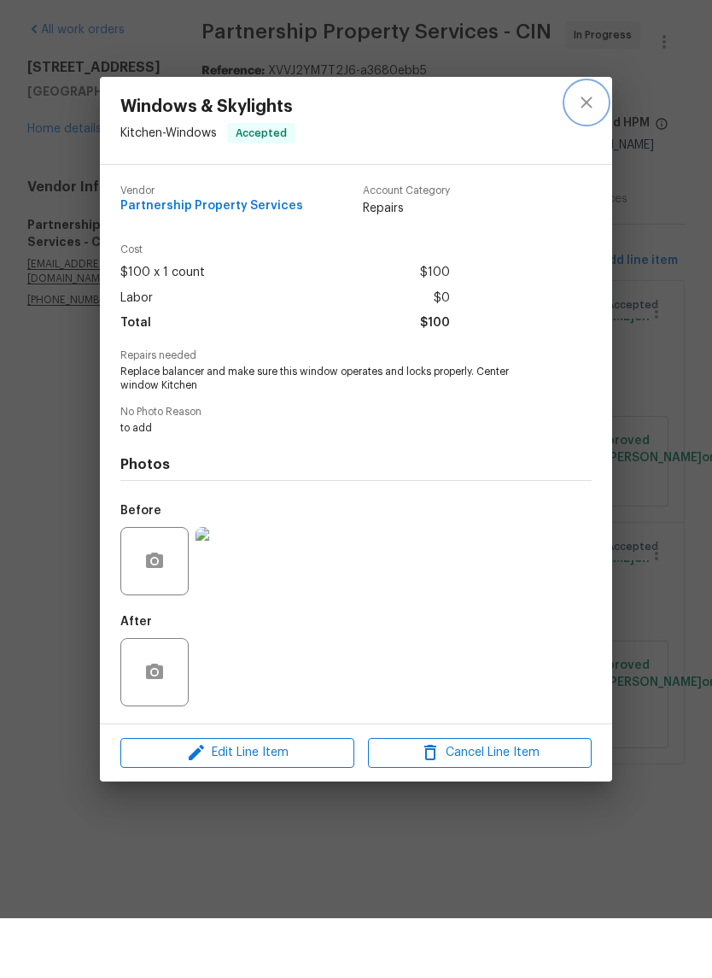
click at [580, 152] on icon "close" at bounding box center [587, 162] width 21 height 21
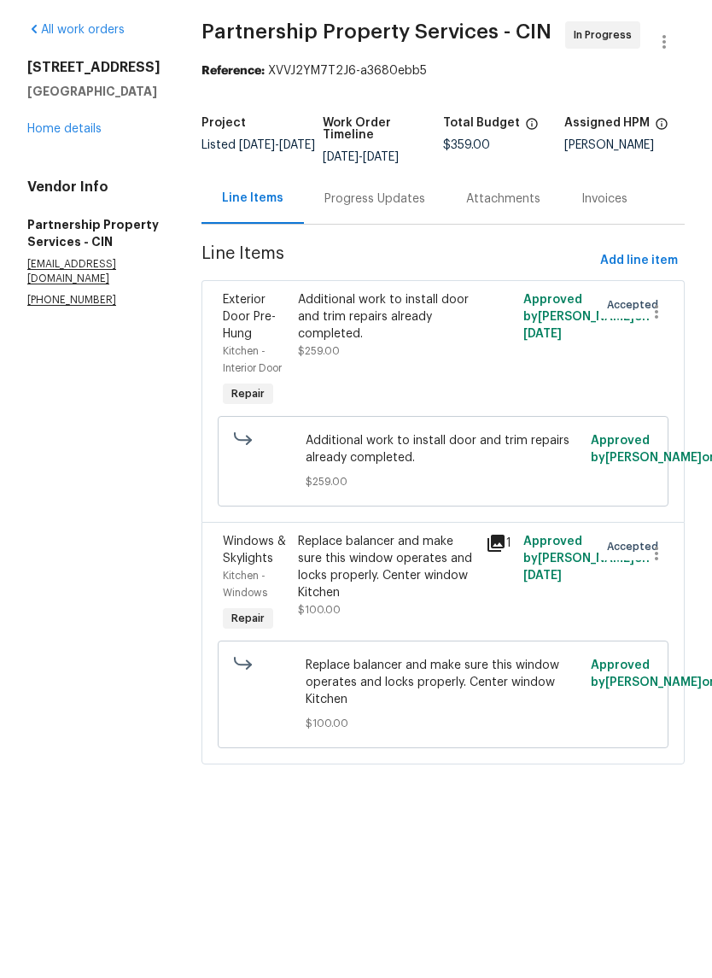
click at [425, 250] on div "Progress Updates" at bounding box center [375, 258] width 101 height 17
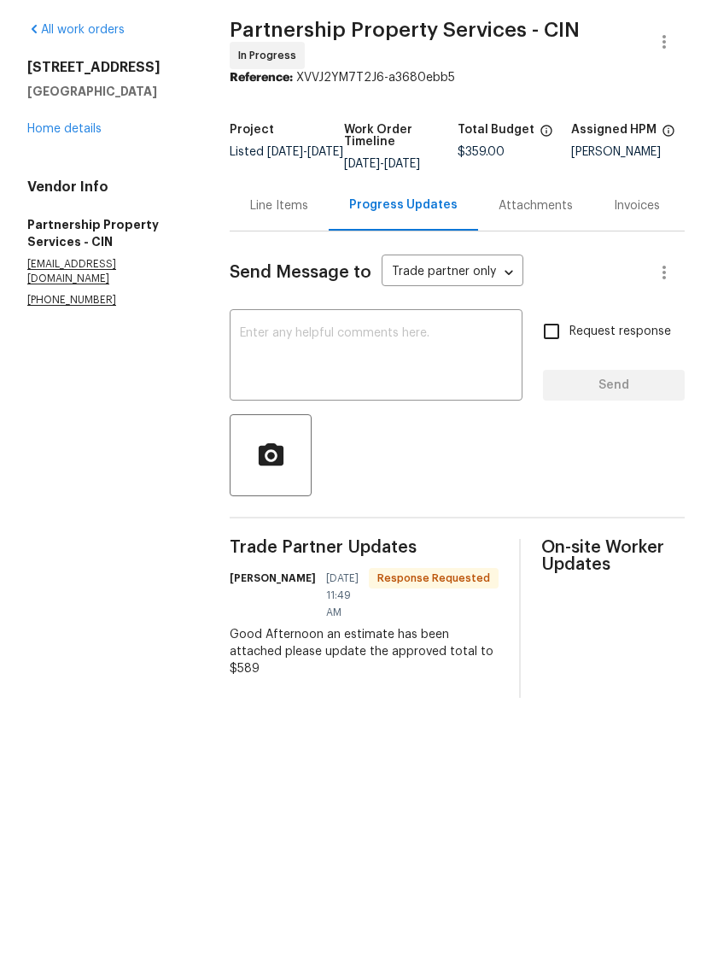
click at [481, 387] on textarea at bounding box center [376, 417] width 272 height 60
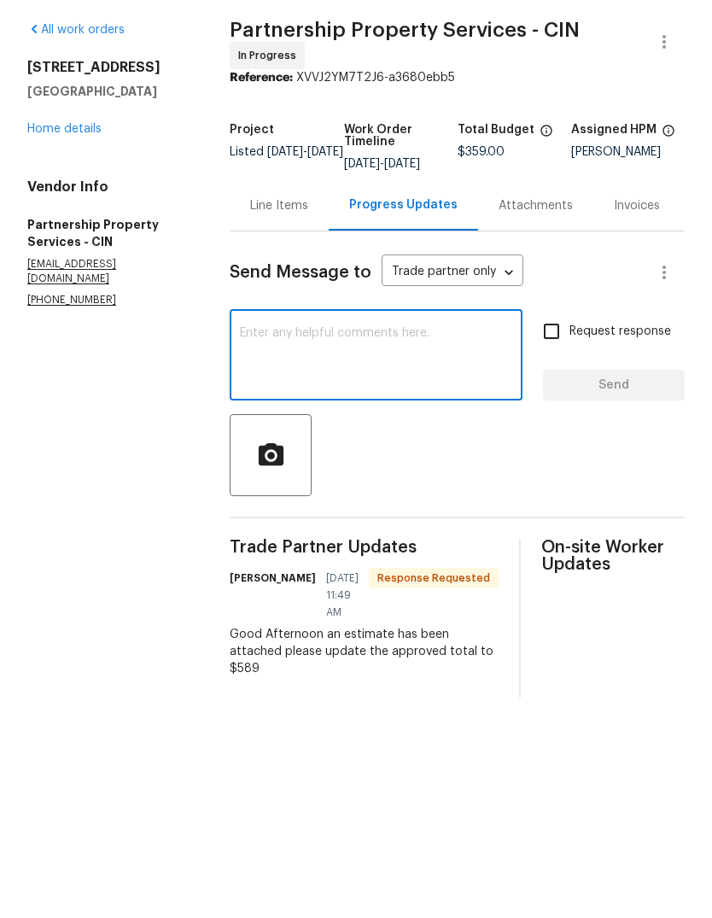
click at [102, 417] on section "All work orders [STREET_ADDRESS] Home details Vendor Info Partnership Property …" at bounding box center [107, 419] width 161 height 677
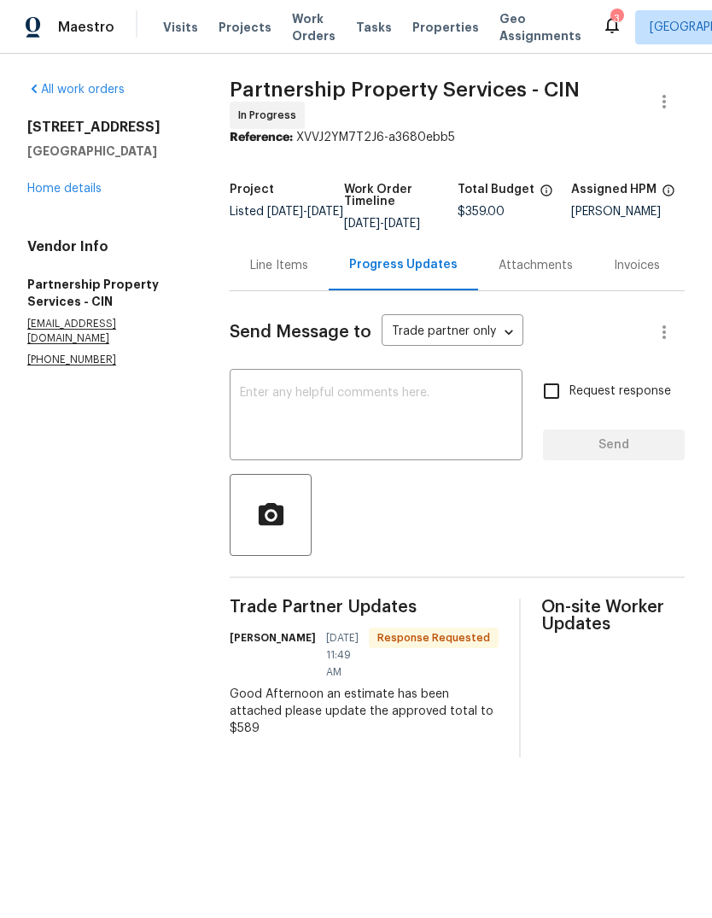
click at [162, 458] on section "All work orders [STREET_ADDRESS] Home details Vendor Info Partnership Property …" at bounding box center [107, 419] width 161 height 677
click at [308, 274] on div "Line Items" at bounding box center [279, 265] width 58 height 17
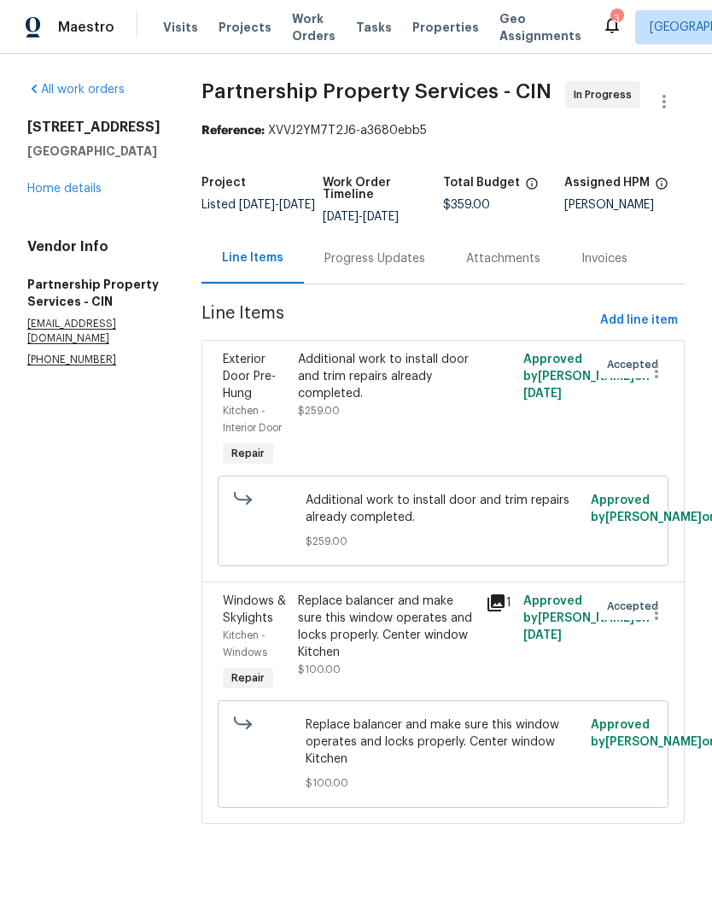
scroll to position [1, 0]
click at [372, 661] on div "Replace balancer and make sure this window operates and locks properly. Center …" at bounding box center [387, 627] width 178 height 68
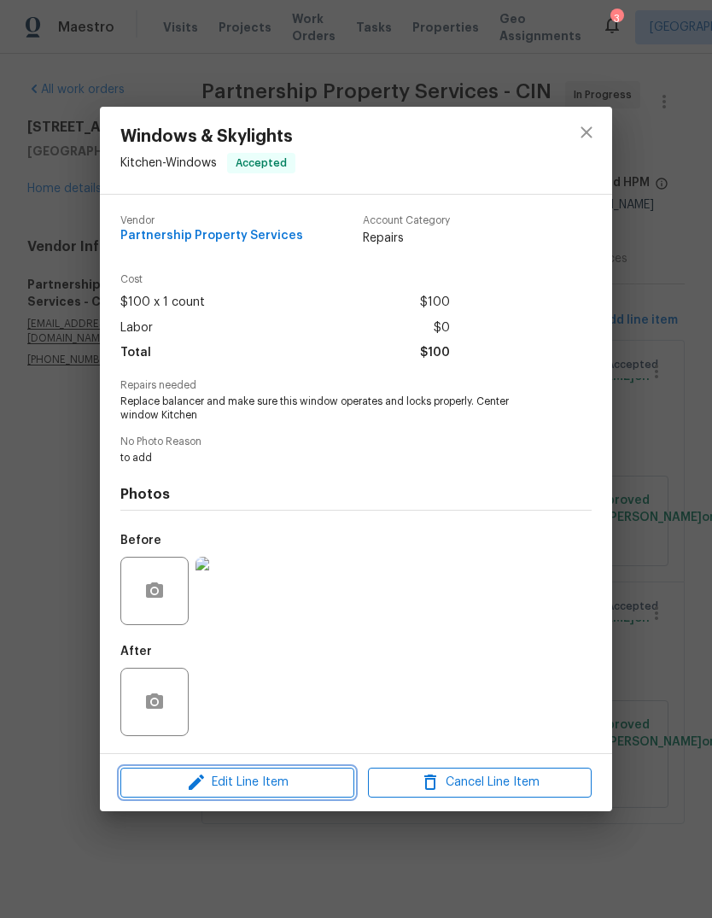
click at [312, 789] on span "Edit Line Item" at bounding box center [238, 782] width 224 height 21
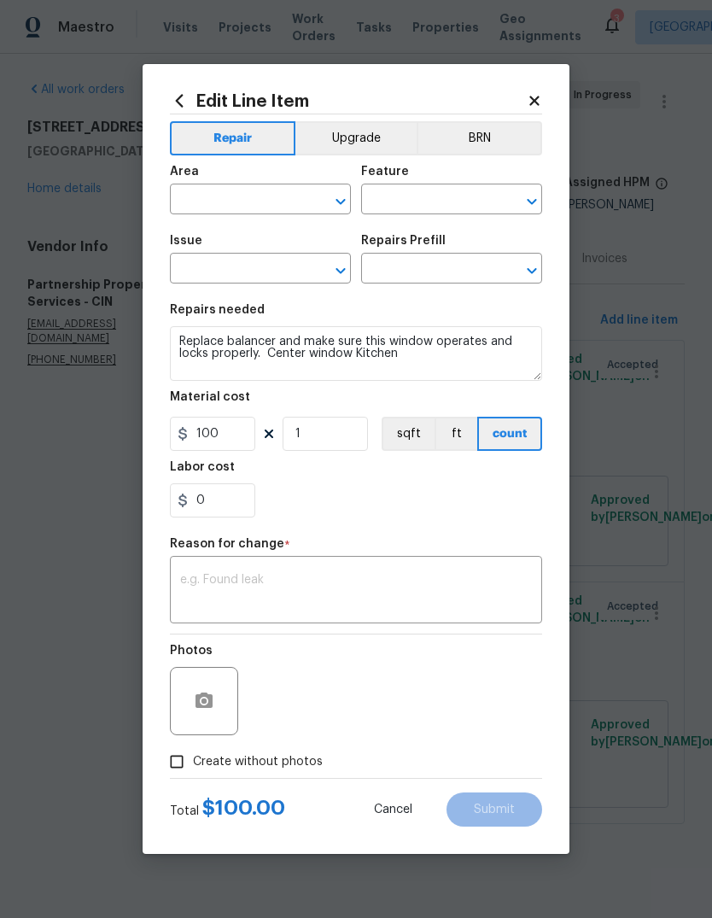
type input "Kitchen"
type input "Windows"
type input "Windows & Skylights"
type input "Add a Task $1.00"
click at [238, 496] on input "0" at bounding box center [212, 500] width 85 height 34
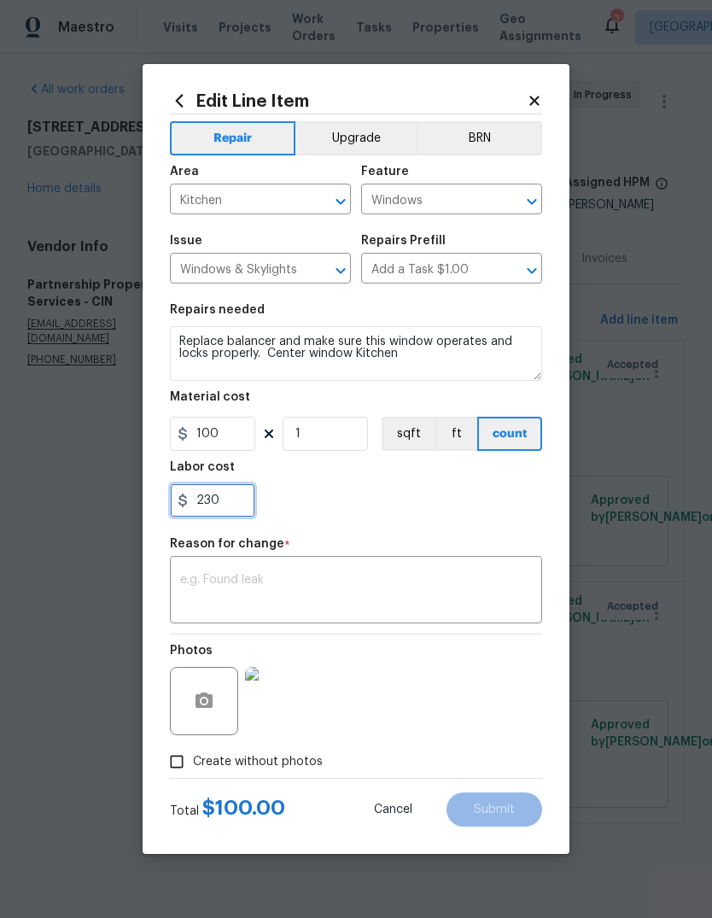
type input "230"
click at [384, 713] on div "Photos" at bounding box center [356, 690] width 372 height 111
click at [222, 496] on input "230" at bounding box center [212, 500] width 85 height 34
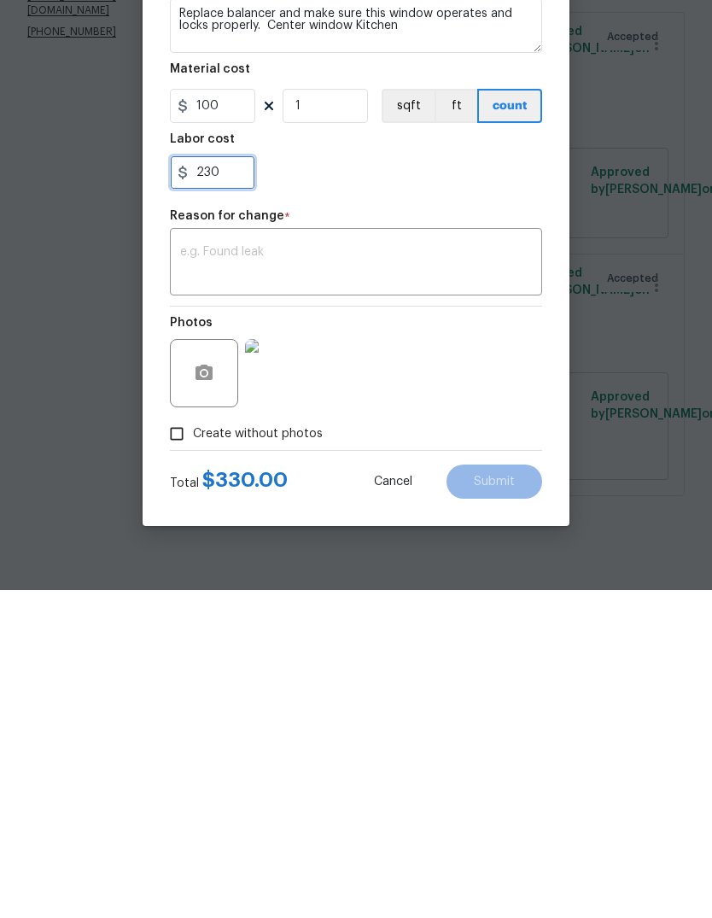
scroll to position [64, 0]
click at [101, 493] on body "Maestro Visits Projects Work Orders Tasks Properties Geo Assignments 3 [GEOGRAP…" at bounding box center [356, 436] width 712 height 872
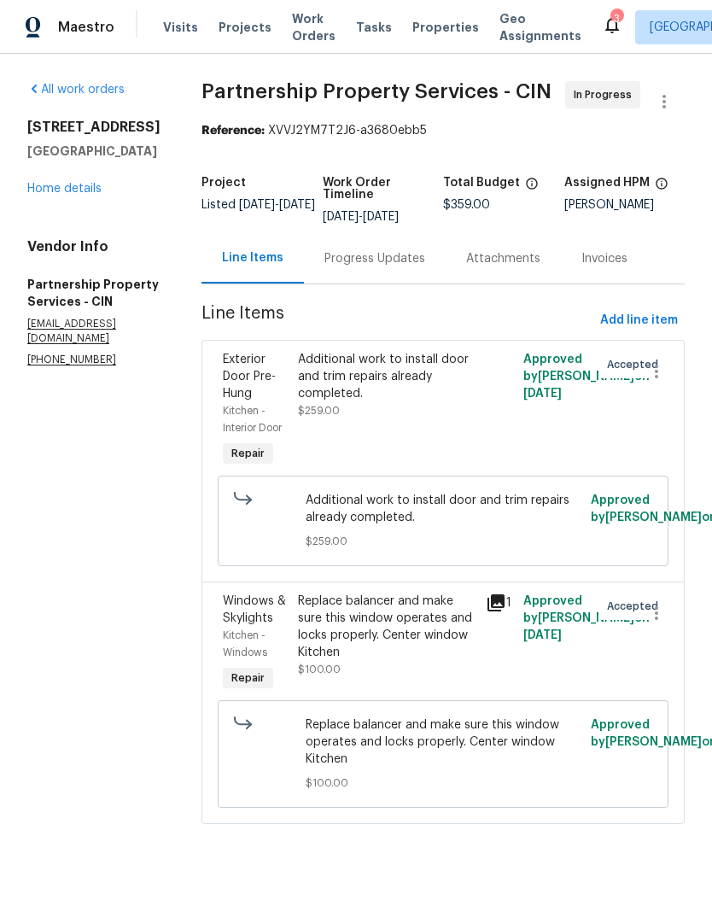
click at [378, 647] on div "Replace balancer and make sure this window operates and locks properly. Center …" at bounding box center [387, 627] width 178 height 68
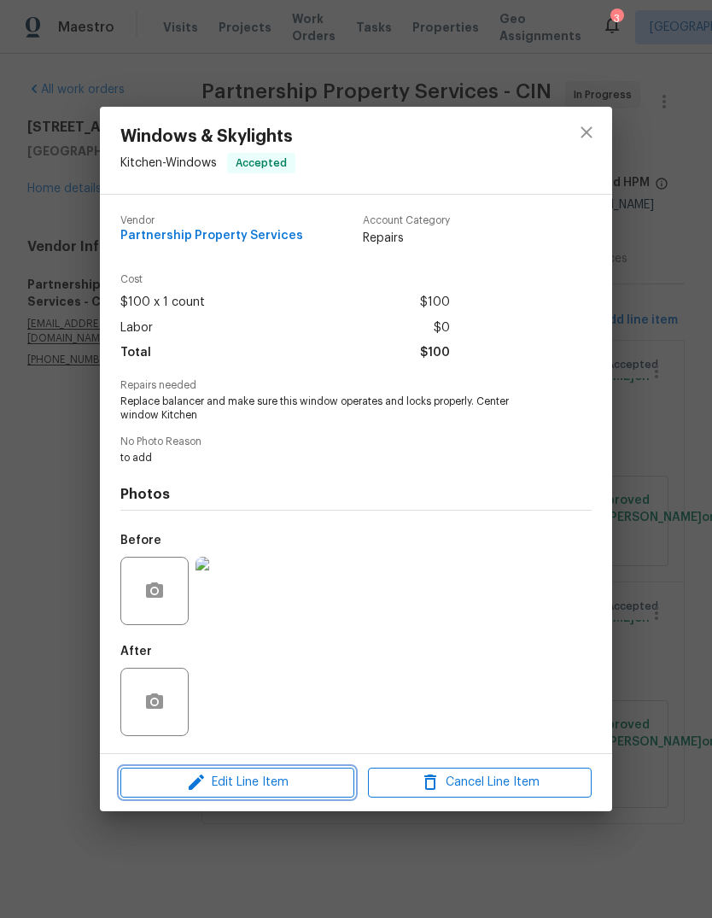
click at [175, 784] on span "Edit Line Item" at bounding box center [238, 782] width 224 height 21
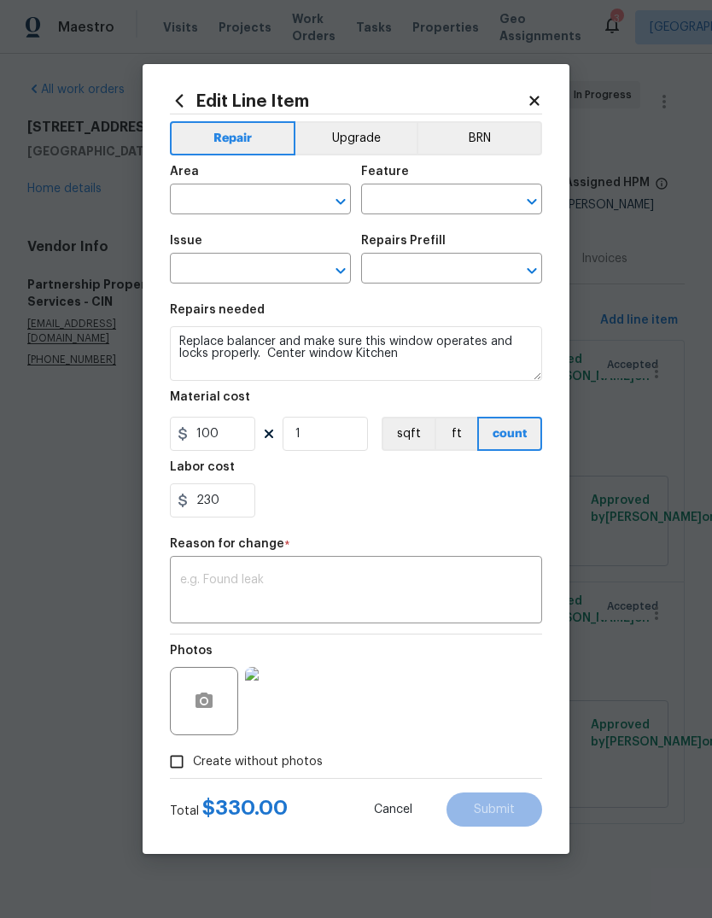
type input "Kitchen"
type input "Windows"
type input "Windows & Skylights"
type input "Add a Task $1.00"
click at [192, 583] on textarea at bounding box center [356, 592] width 352 height 36
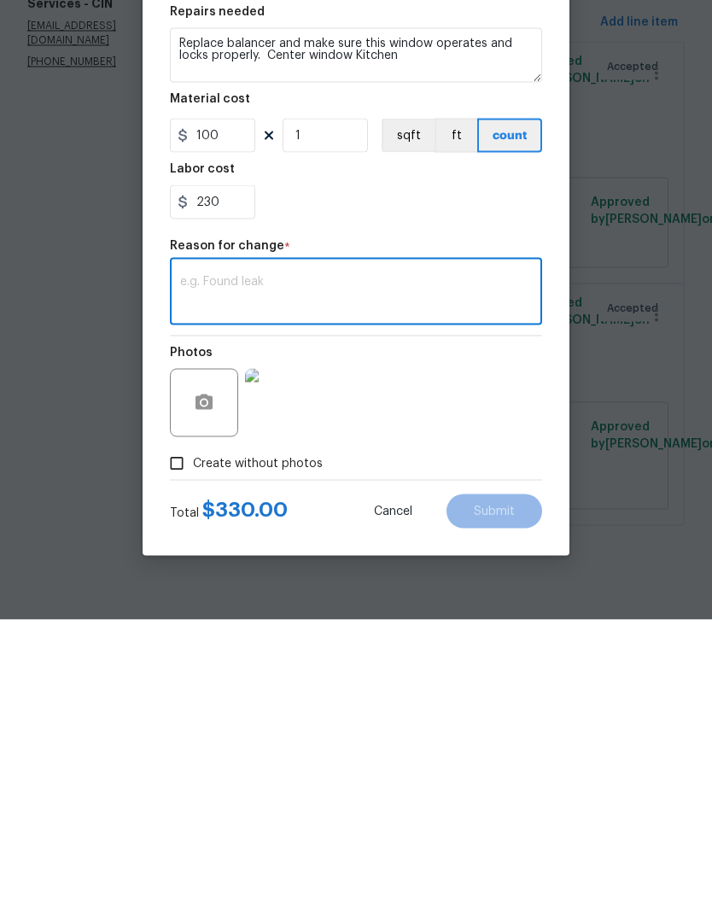
click at [270, 667] on img at bounding box center [279, 701] width 68 height 68
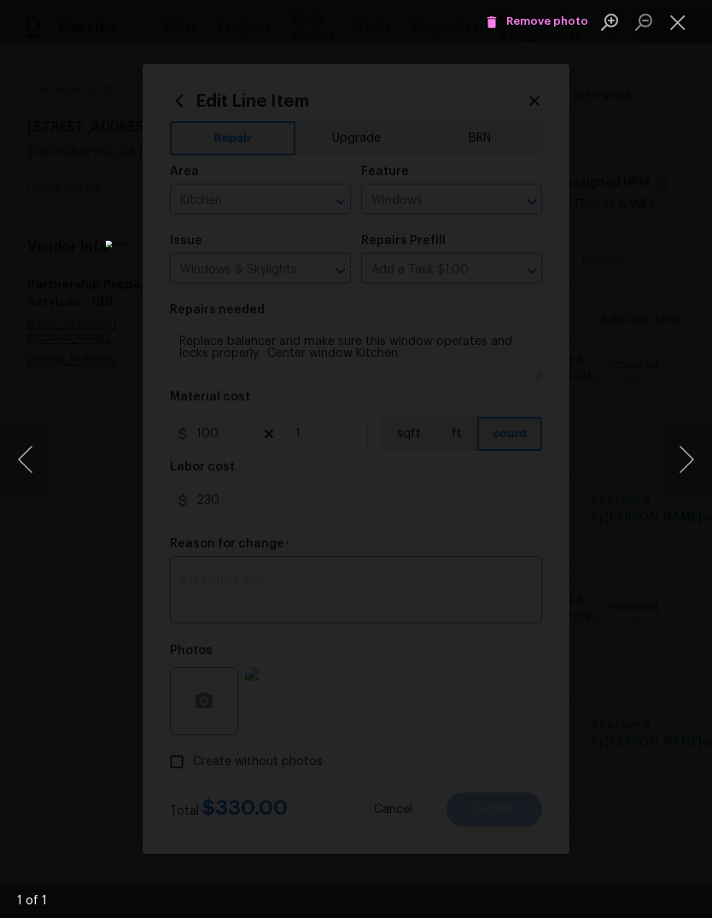
click at [688, 15] on button "Close lightbox" at bounding box center [678, 22] width 34 height 30
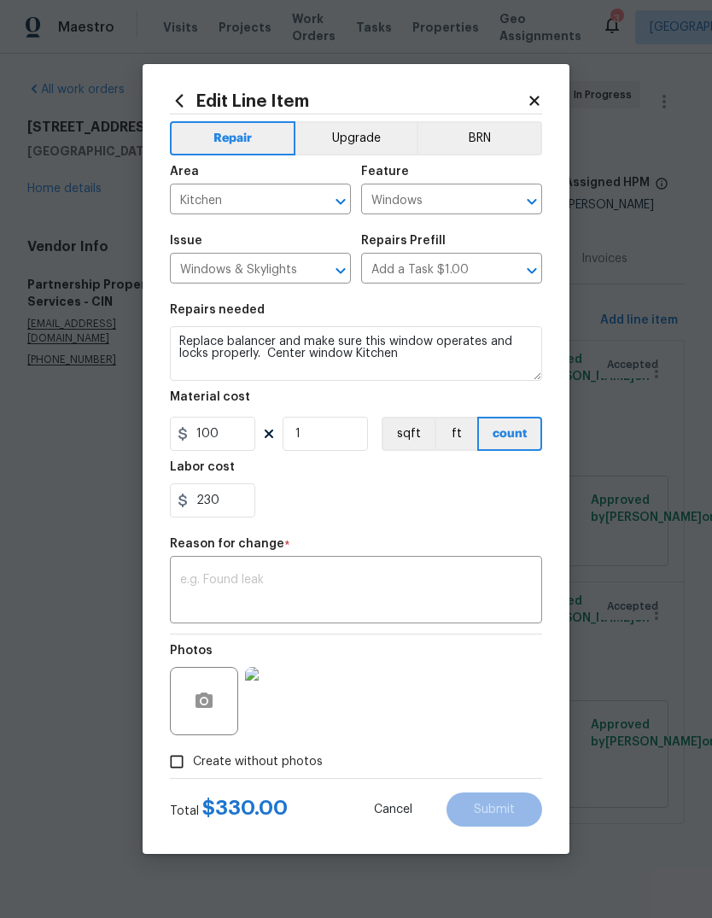
click at [226, 583] on textarea at bounding box center [356, 592] width 352 height 36
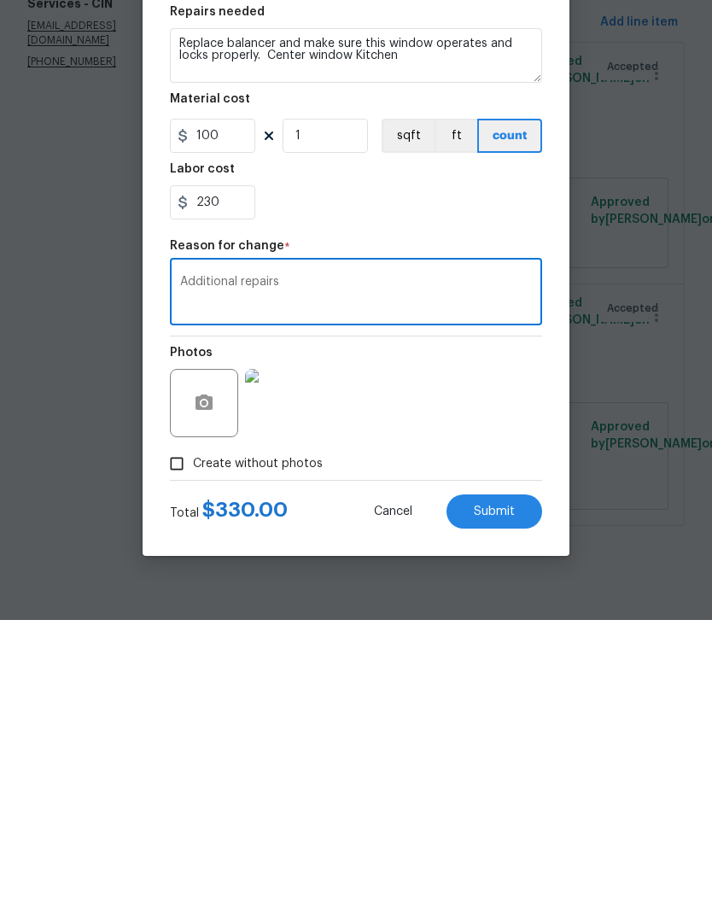
type textarea "Additional repairs"
click at [544, 506] on div "Edit Line Item Repair Upgrade BRN Area Kitchen ​ Feature Windows ​ Issue Window…" at bounding box center [356, 459] width 427 height 790
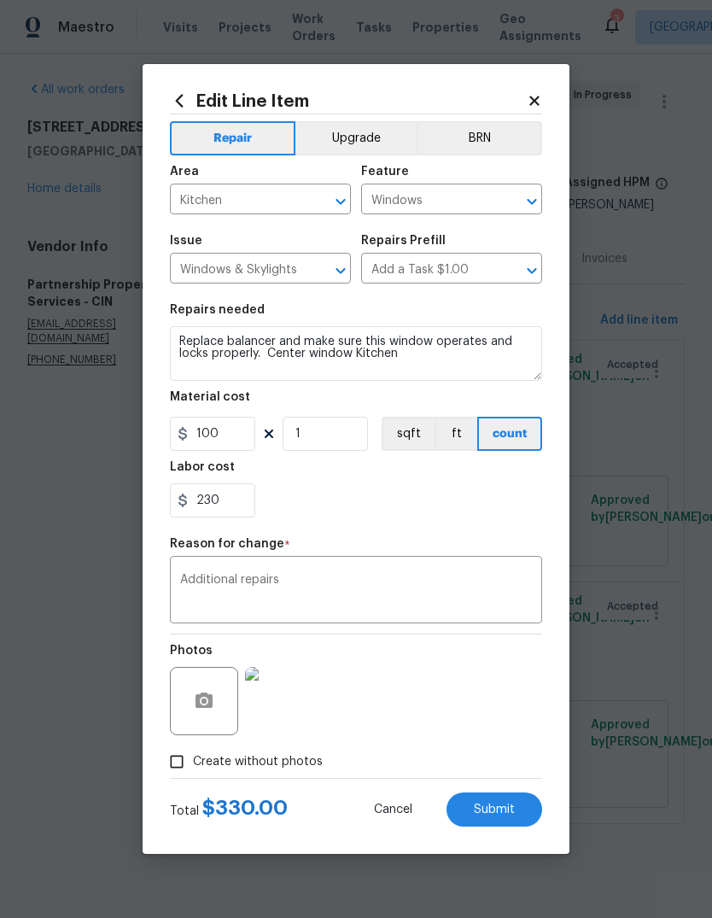
click at [503, 789] on div "Total $ 330.00 Cancel Submit" at bounding box center [356, 803] width 372 height 48
click at [505, 811] on span "Submit" at bounding box center [494, 810] width 41 height 13
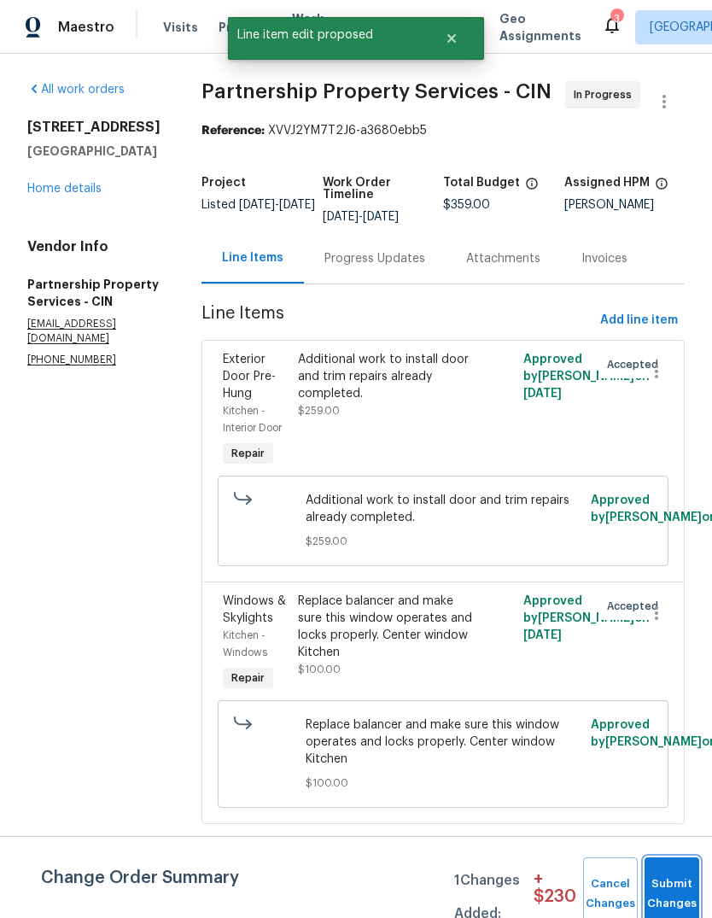
click at [685, 881] on button "Submit Changes" at bounding box center [672, 894] width 55 height 73
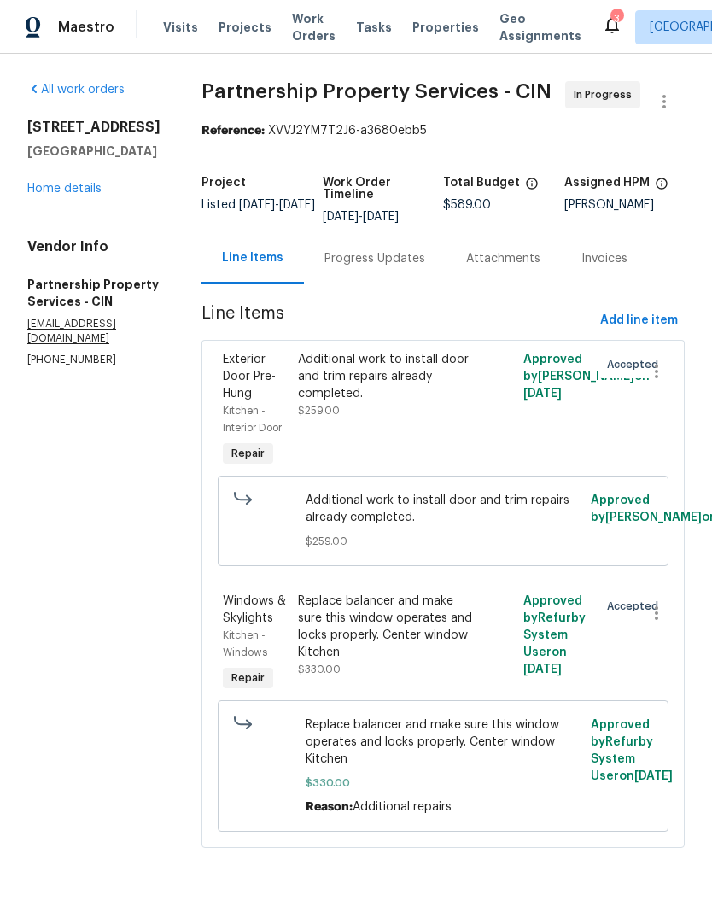
click at [425, 250] on div "Progress Updates" at bounding box center [375, 258] width 101 height 17
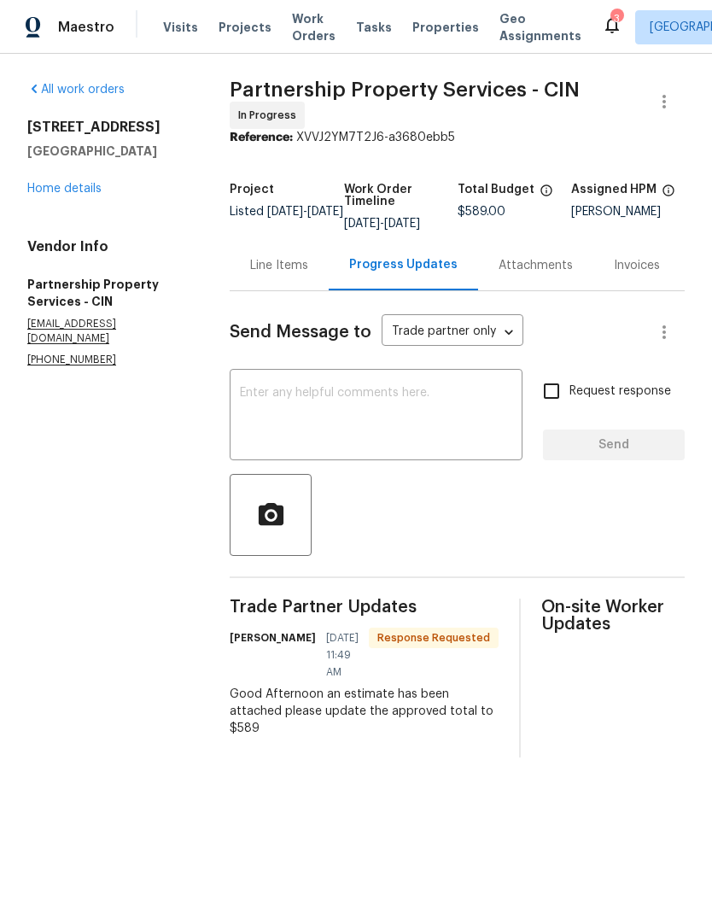
click at [444, 430] on textarea at bounding box center [376, 417] width 272 height 60
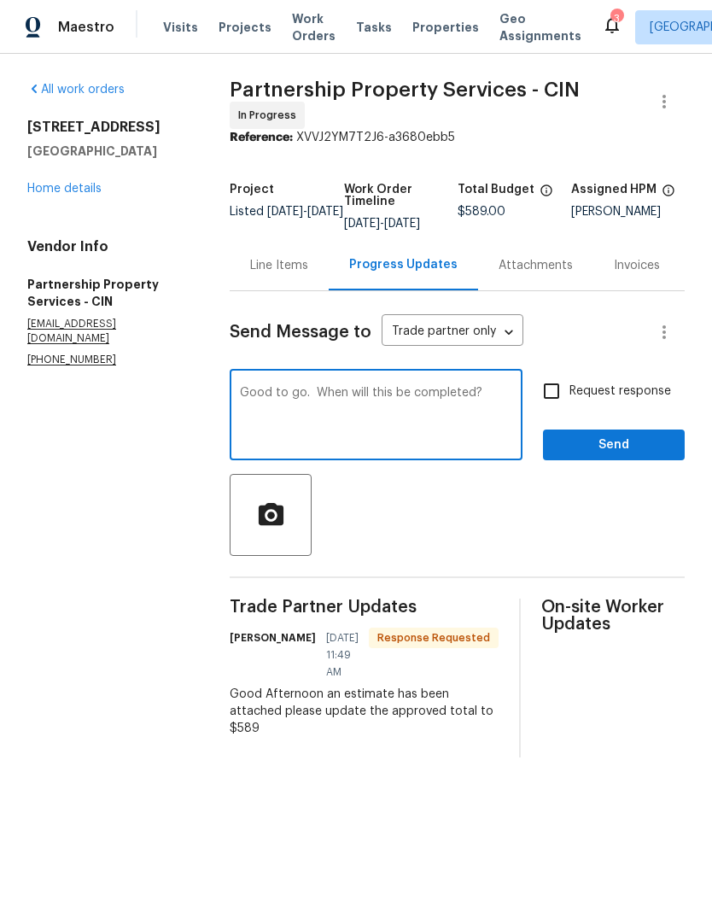
type textarea "Good to go. When will this be completed?"
click at [658, 456] on span "Send" at bounding box center [614, 445] width 114 height 21
